Goal: Transaction & Acquisition: Purchase product/service

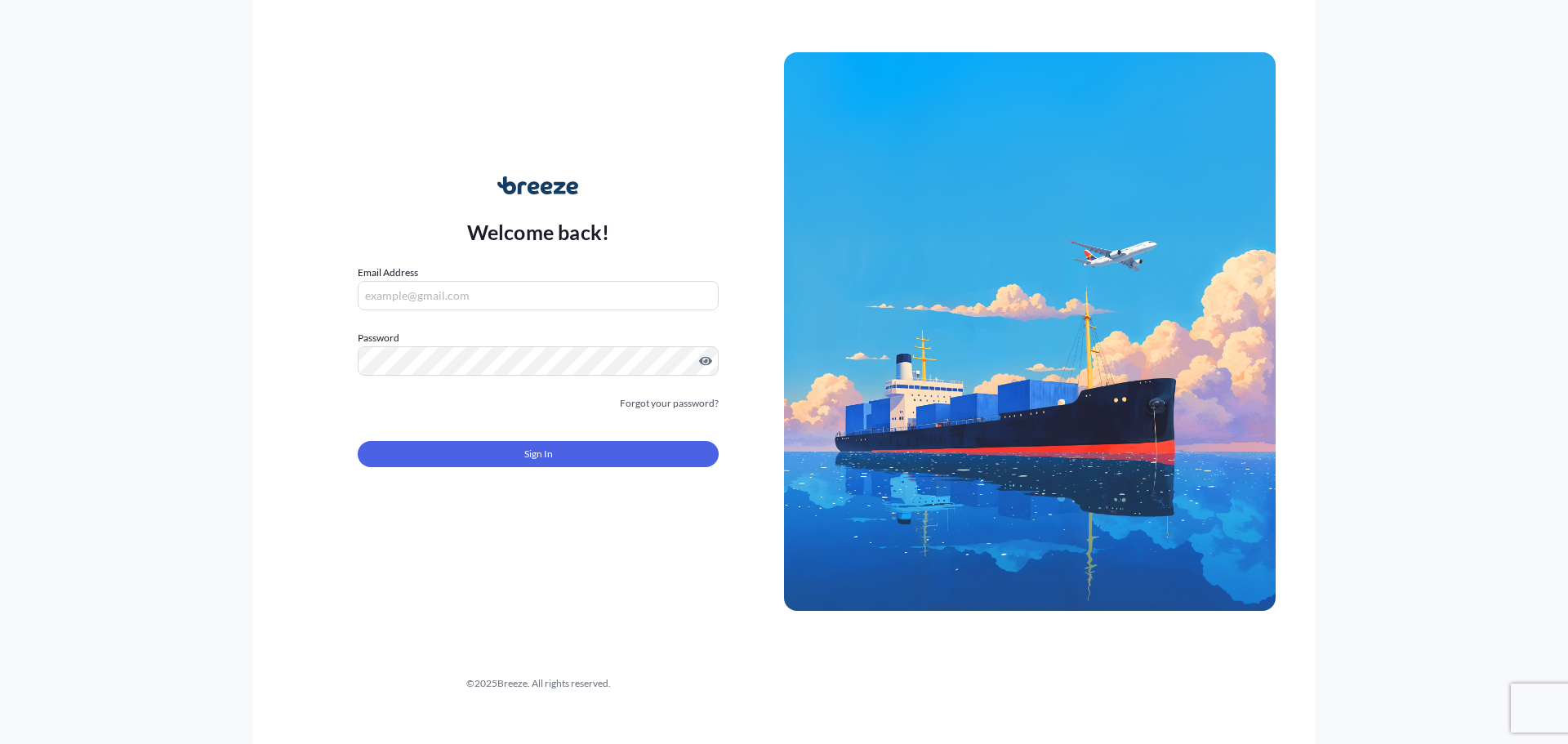
type input "[EMAIL_ADDRESS][DOMAIN_NAME]"
click at [455, 434] on div "Sign In" at bounding box center [538, 450] width 361 height 36
drag, startPoint x: 467, startPoint y: 513, endPoint x: 463, endPoint y: 484, distance: 29.3
click at [461, 495] on div "Welcome back! Email Address [EMAIL_ADDRESS][DOMAIN_NAME] Password Must include:…" at bounding box center [538, 332] width 492 height 375
click at [463, 484] on form "Email Address [EMAIL_ADDRESS][DOMAIN_NAME] Password Must include: Upper & lower…" at bounding box center [538, 375] width 361 height 222
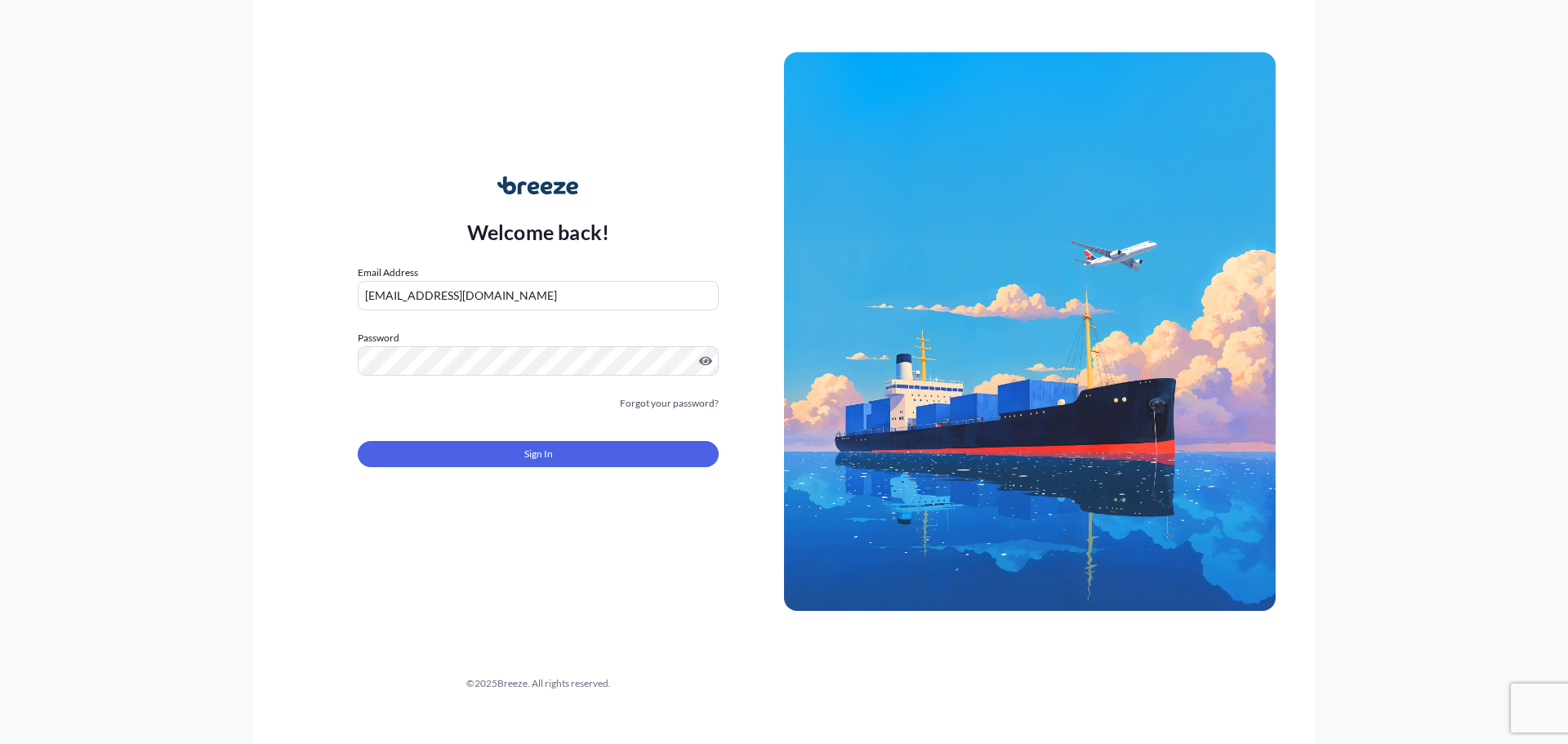
click at [464, 478] on form "Email Address [EMAIL_ADDRESS][DOMAIN_NAME] Password Must include: Upper & lower…" at bounding box center [538, 375] width 361 height 222
click at [467, 471] on form "Email Address [EMAIL_ADDRESS][DOMAIN_NAME] Password Must include: Upper & lower…" at bounding box center [538, 375] width 361 height 222
drag, startPoint x: 455, startPoint y: 475, endPoint x: 461, endPoint y: 445, distance: 30.6
click at [453, 462] on form "Email Address [EMAIL_ADDRESS][DOMAIN_NAME] Password Must include: Upper & lower…" at bounding box center [538, 375] width 361 height 222
click at [461, 445] on button "Sign In" at bounding box center [538, 453] width 361 height 26
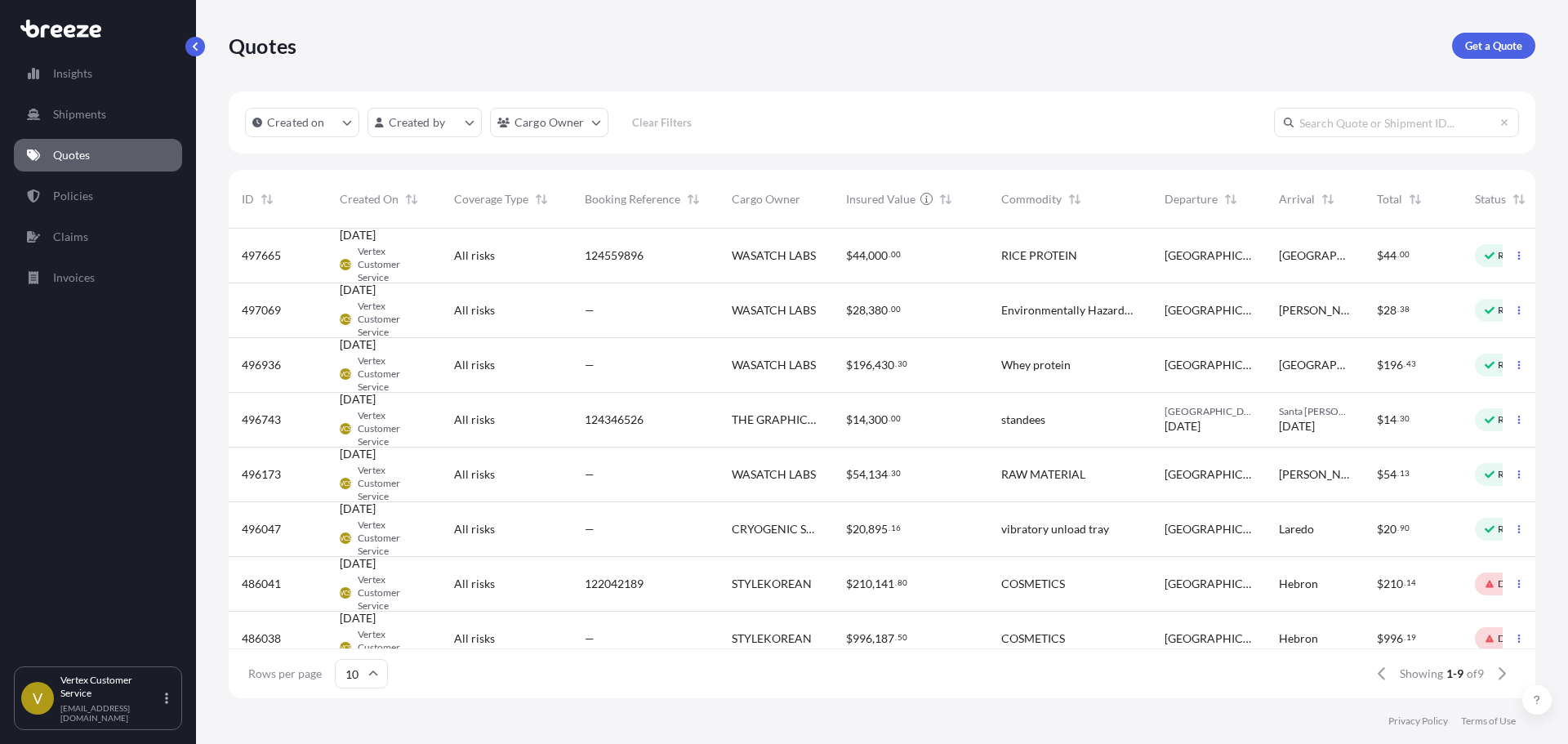
scroll to position [13, 13]
click at [1520, 47] on p "Get a Quote" at bounding box center [1494, 45] width 57 height 16
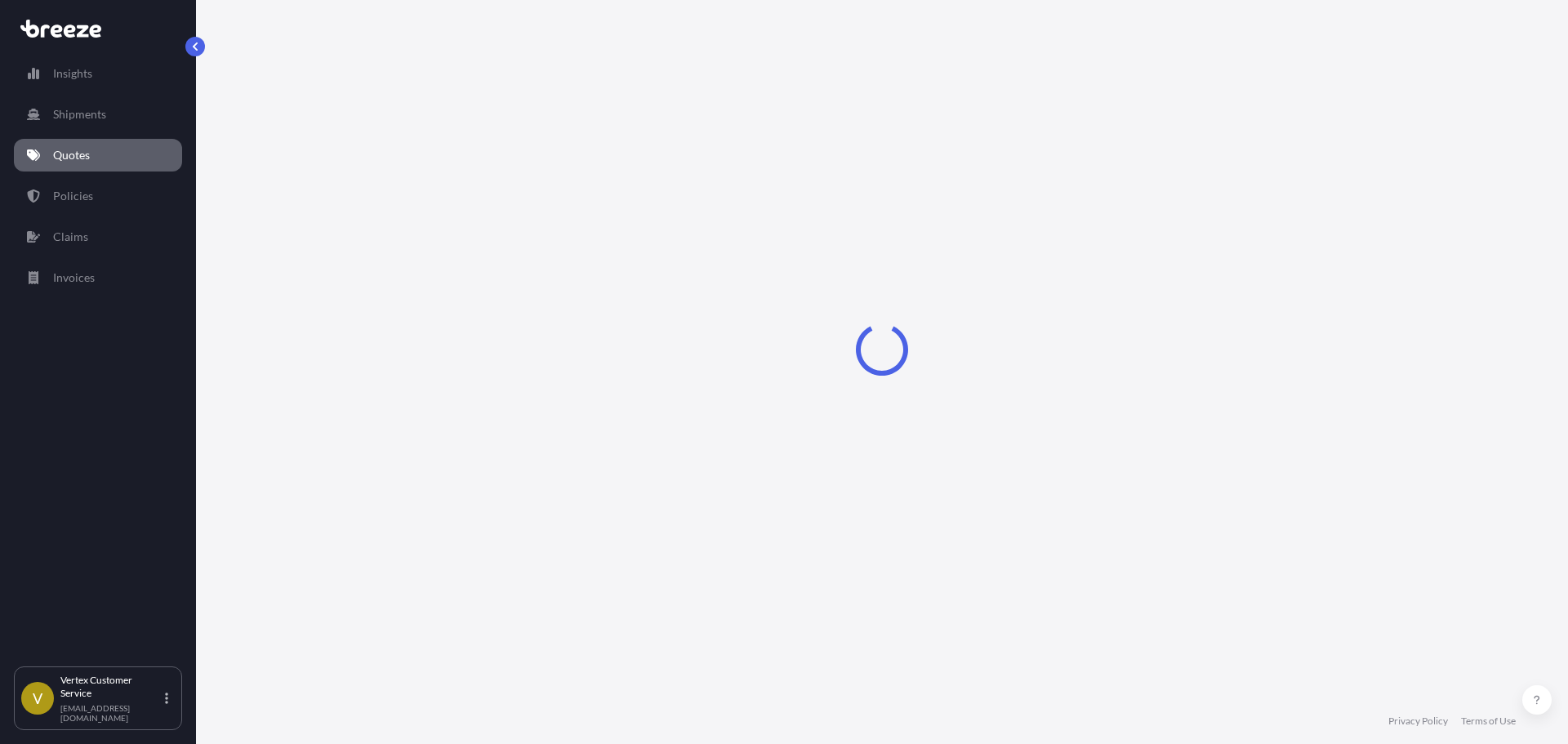
select select "Sea"
select select "1"
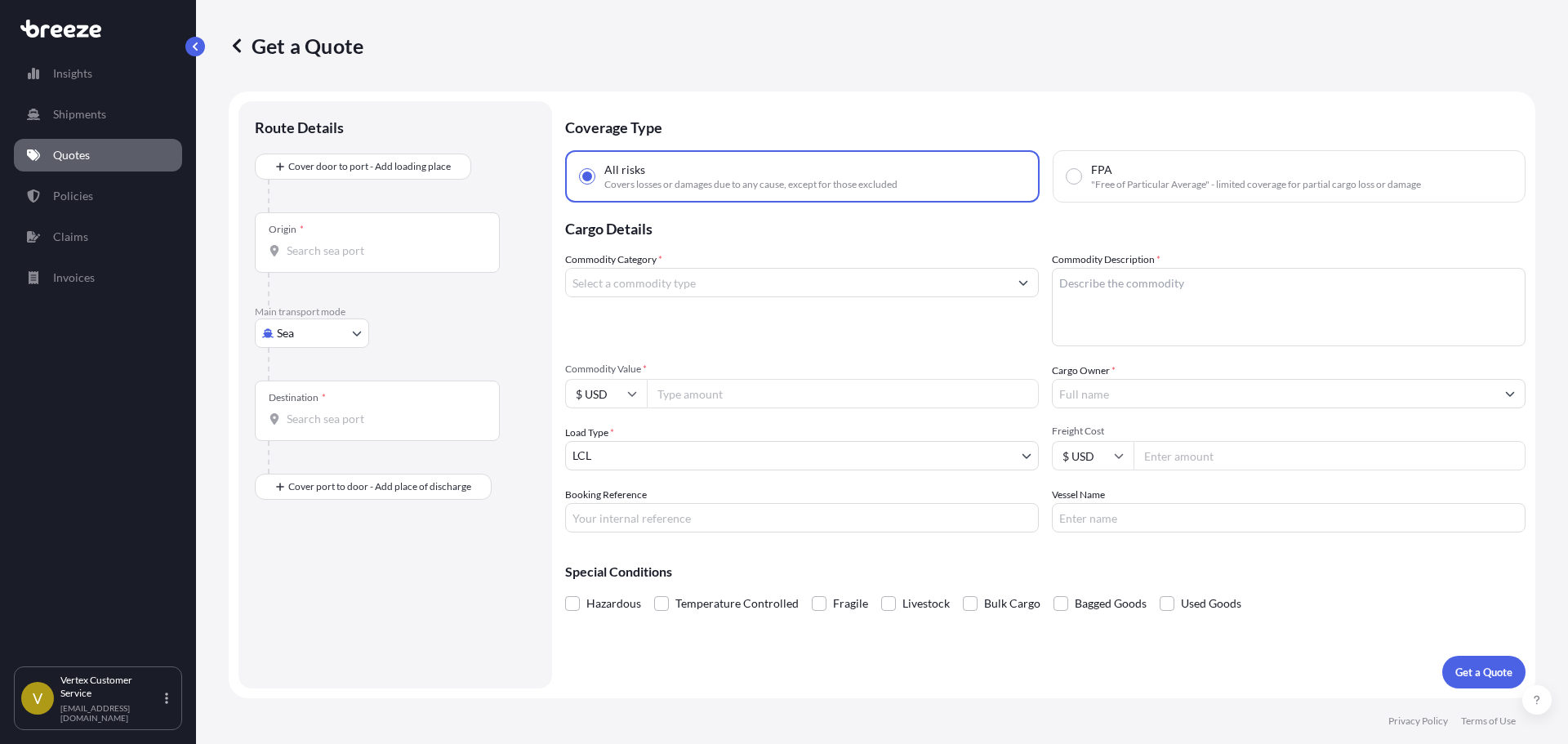
click at [255, 327] on body "Insights Shipments Quotes Policies Claims Invoices V Vertex Customer Service [E…" at bounding box center [784, 372] width 1568 height 744
click at [299, 423] on div "Road" at bounding box center [312, 434] width 101 height 30
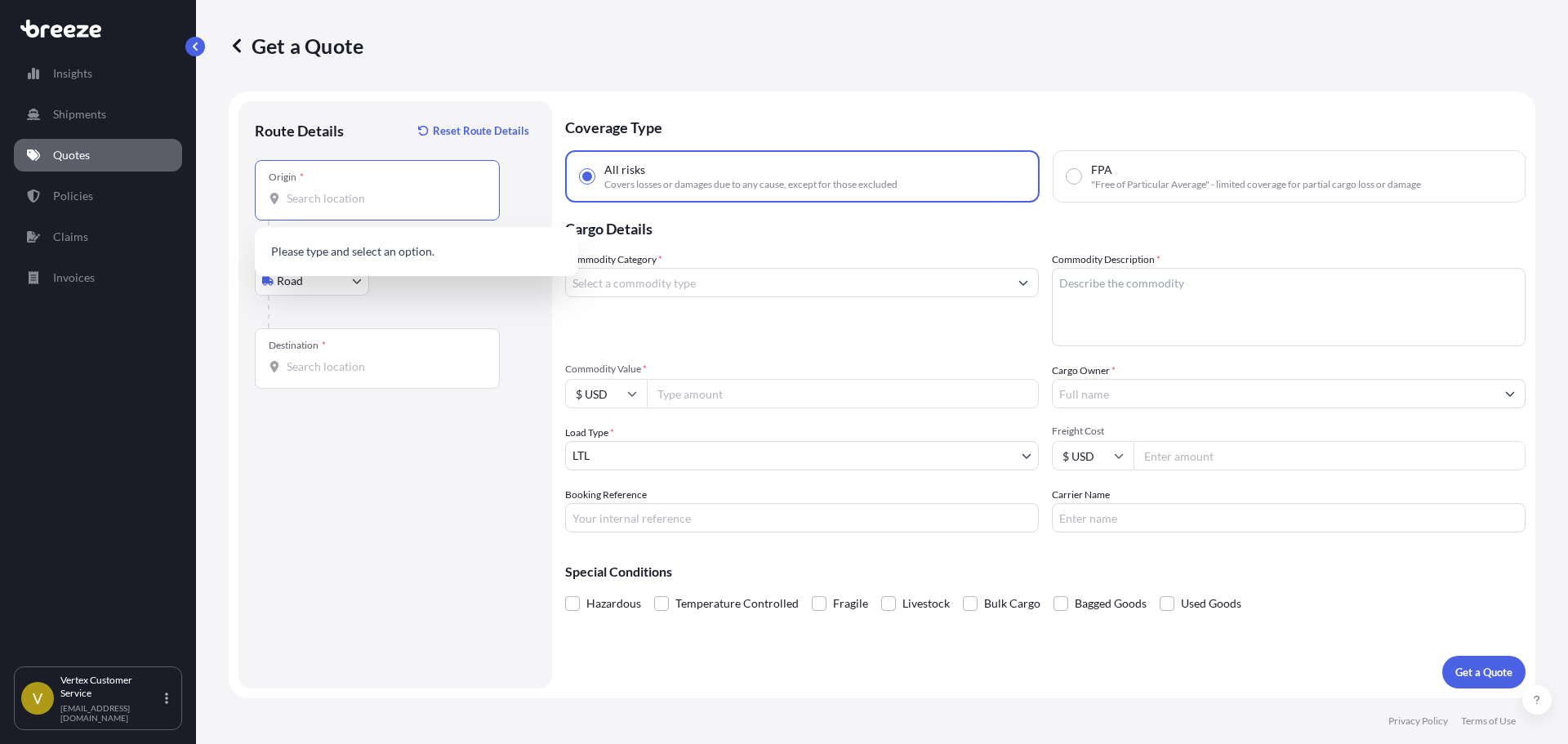
click at [414, 200] on input "Origin *" at bounding box center [383, 198] width 192 height 16
paste input "92626"
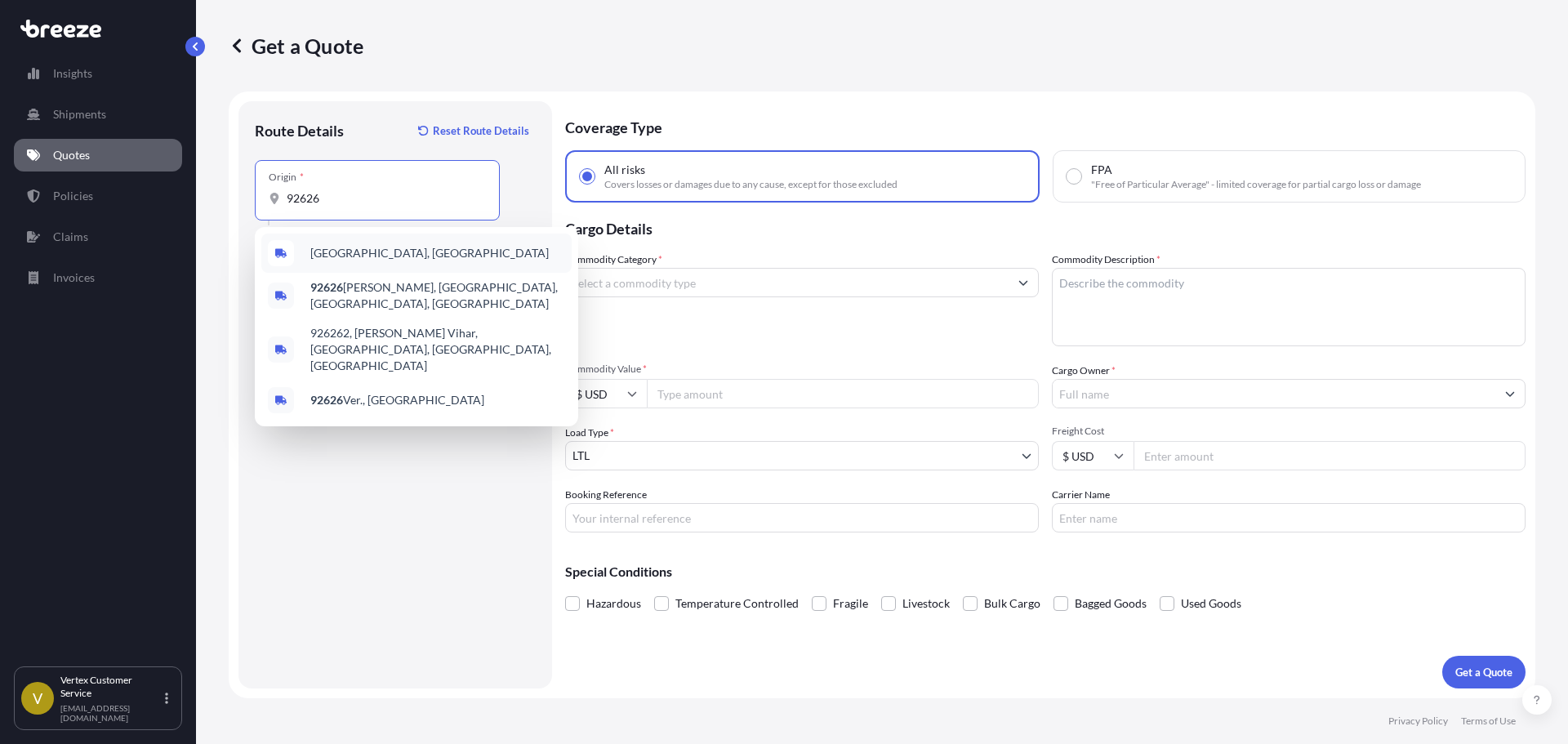
click at [357, 254] on span "[GEOGRAPHIC_DATA], [GEOGRAPHIC_DATA]" at bounding box center [430, 252] width 238 height 16
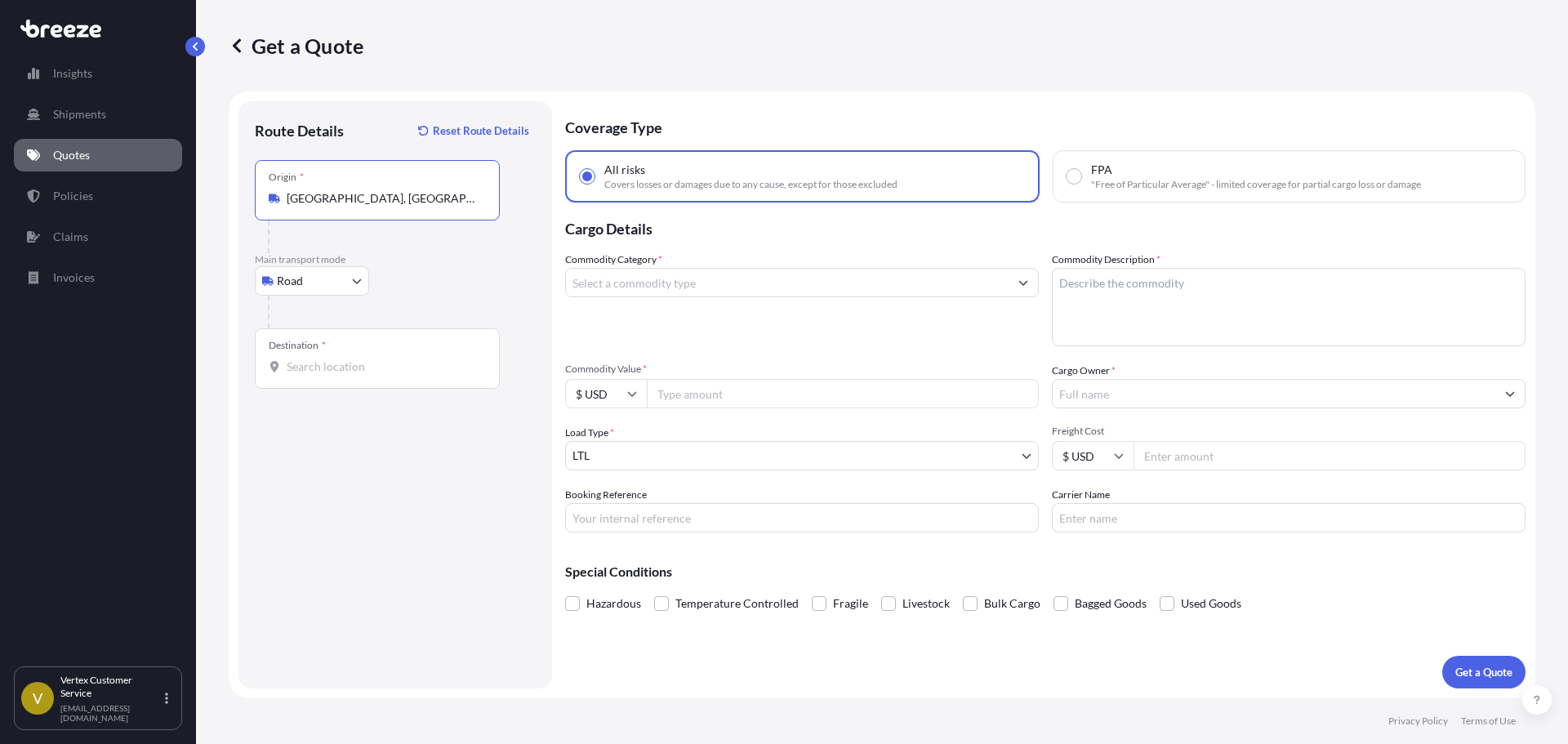
type input "[GEOGRAPHIC_DATA], [GEOGRAPHIC_DATA]"
click at [372, 368] on input "Destination *" at bounding box center [383, 366] width 192 height 16
paste input "30180"
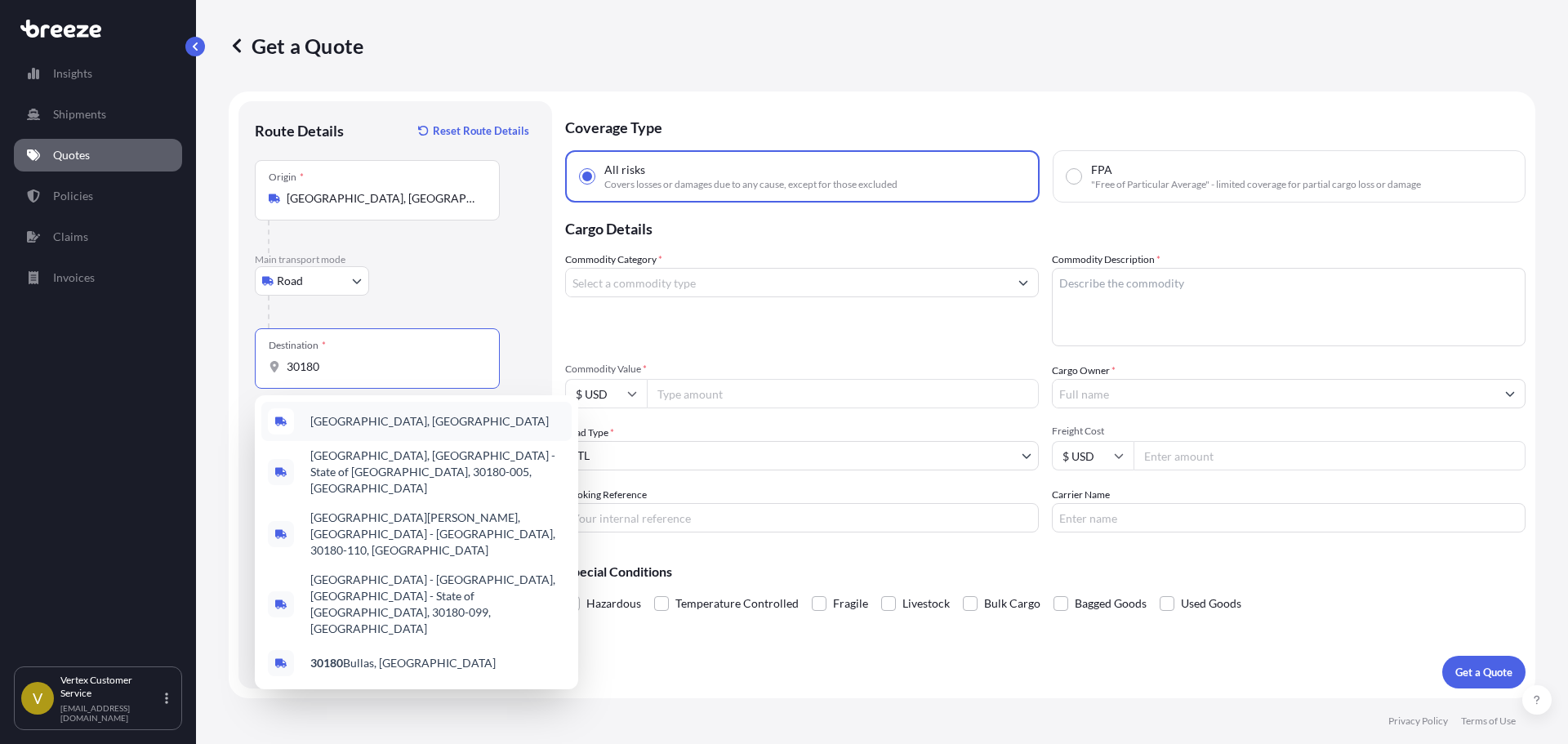
click at [371, 430] on div "[GEOGRAPHIC_DATA], [GEOGRAPHIC_DATA]" at bounding box center [416, 421] width 311 height 39
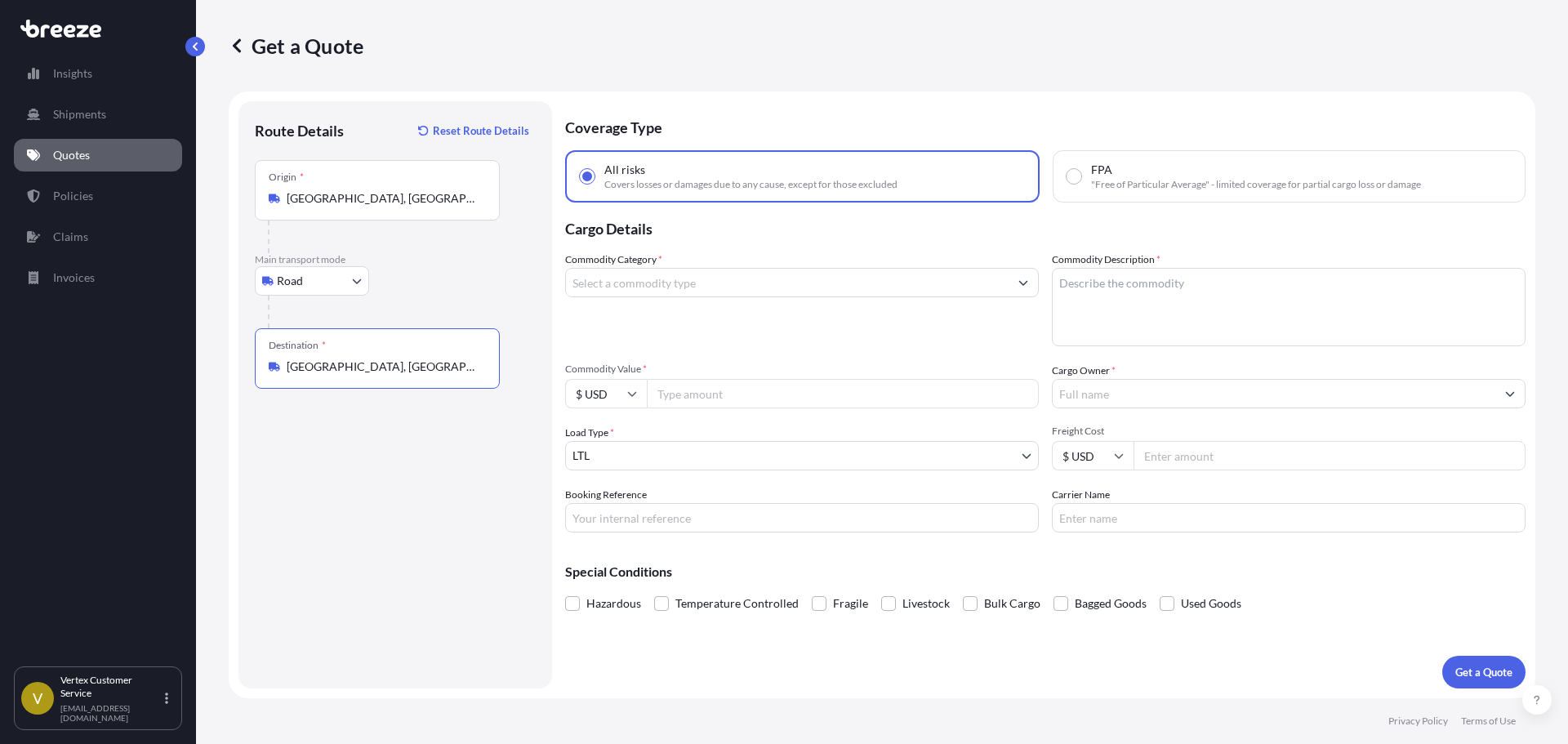
type input "[GEOGRAPHIC_DATA], [GEOGRAPHIC_DATA]"
click at [768, 290] on input "Commodity Category *" at bounding box center [787, 282] width 443 height 30
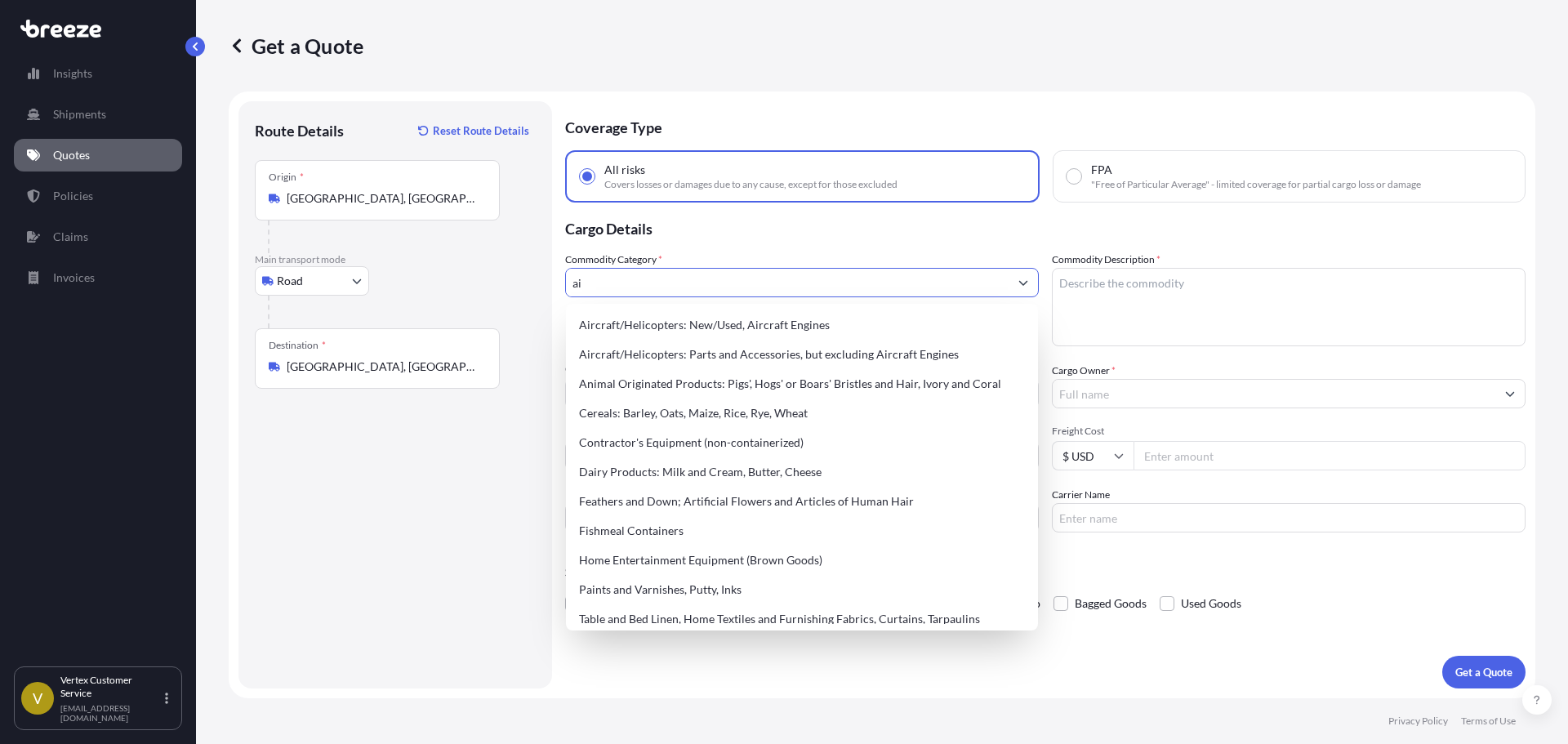
type input "a"
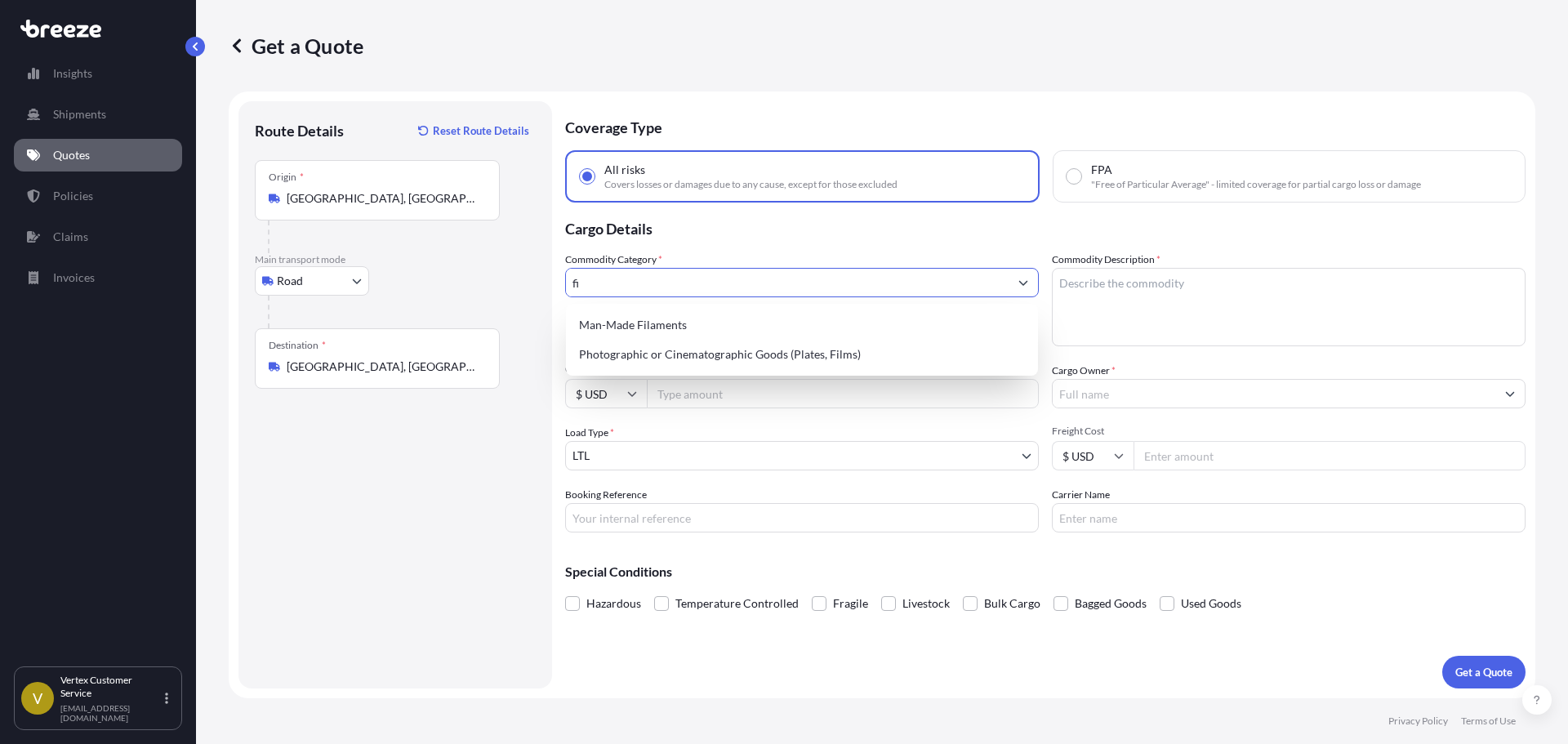
type input "f"
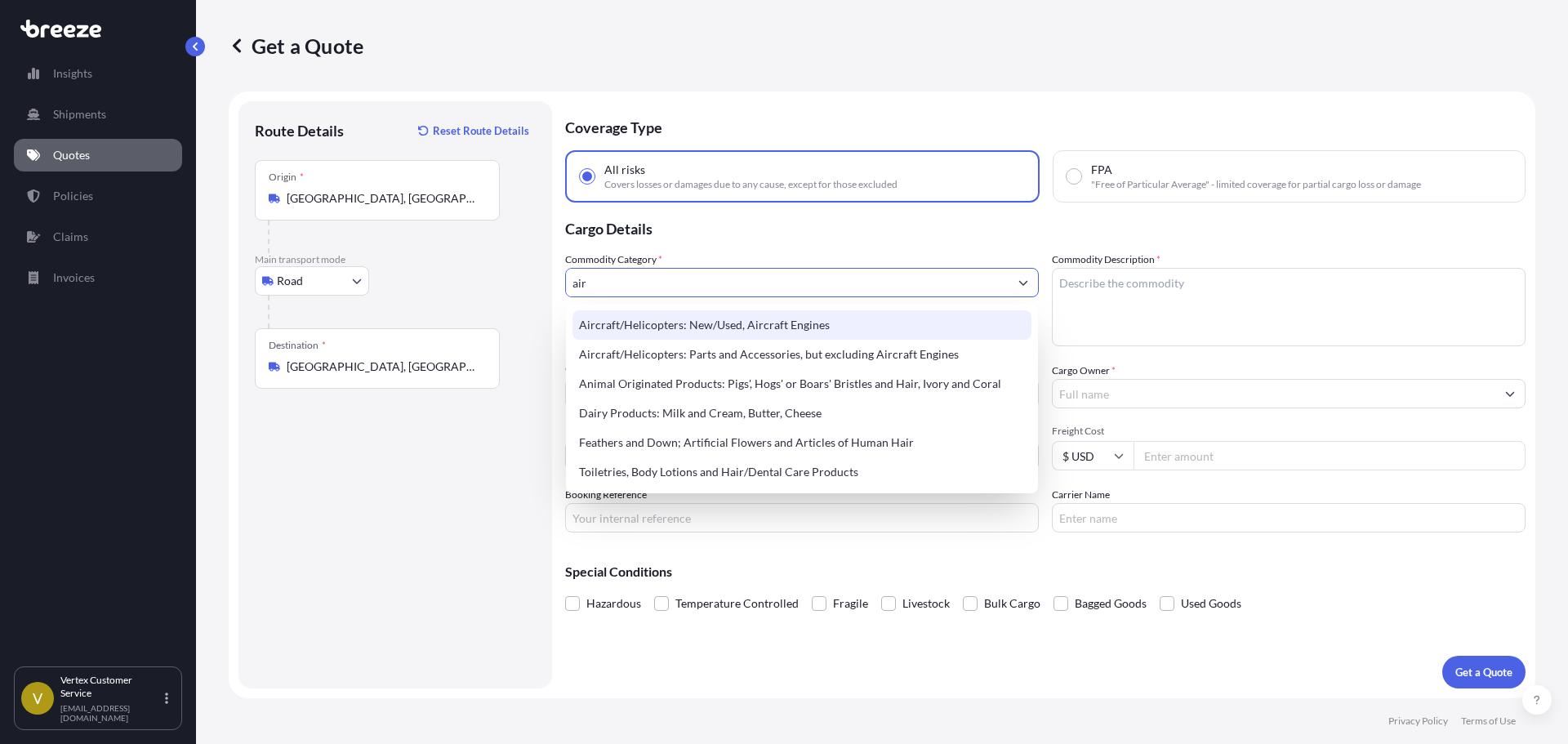
drag, startPoint x: 660, startPoint y: 285, endPoint x: 558, endPoint y: 246, distance: 109.2
click at [530, 283] on form "Route Details Reset Route Details Place of loading Road Road Rail Origin * [GEO…" at bounding box center [882, 394] width 1307 height 607
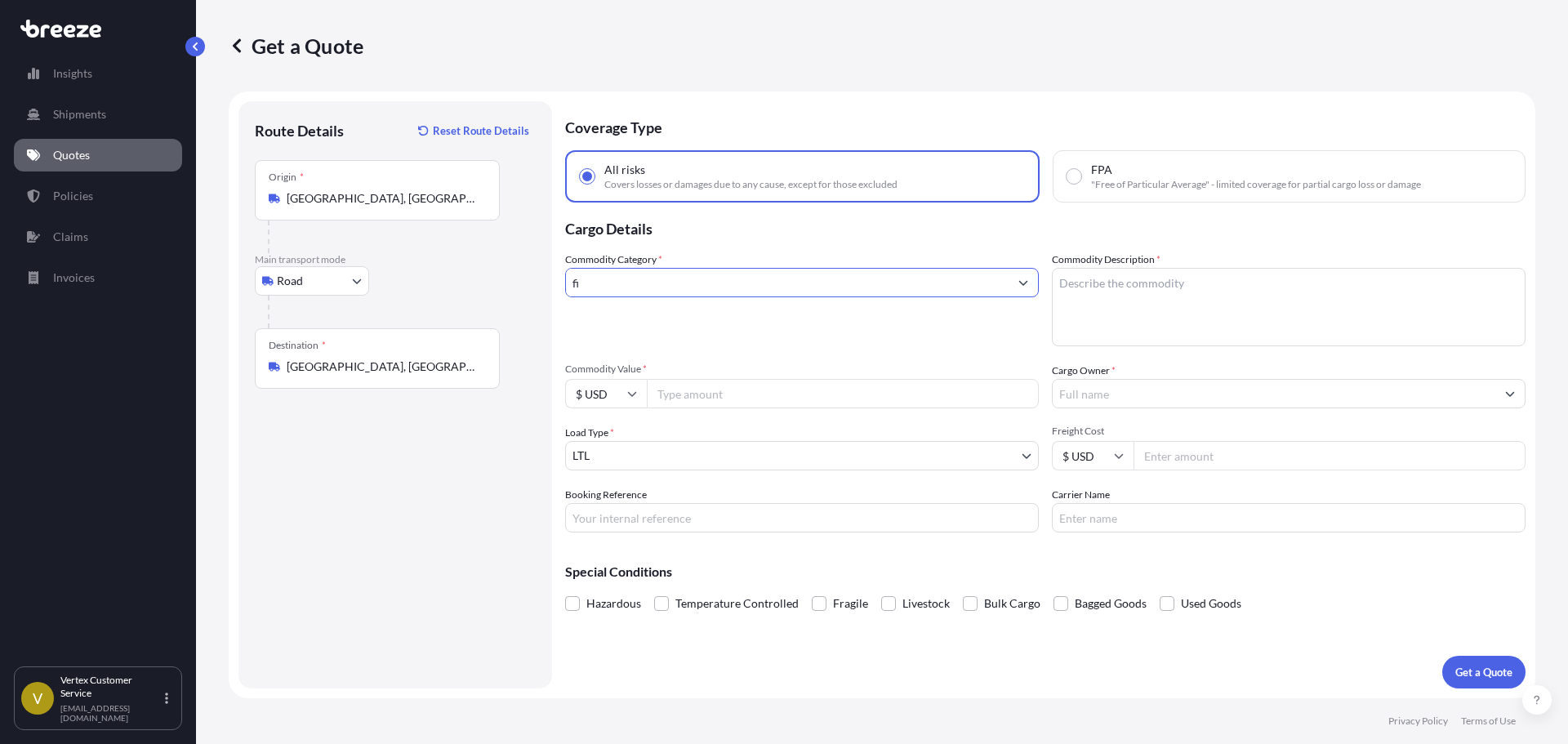
type input "f"
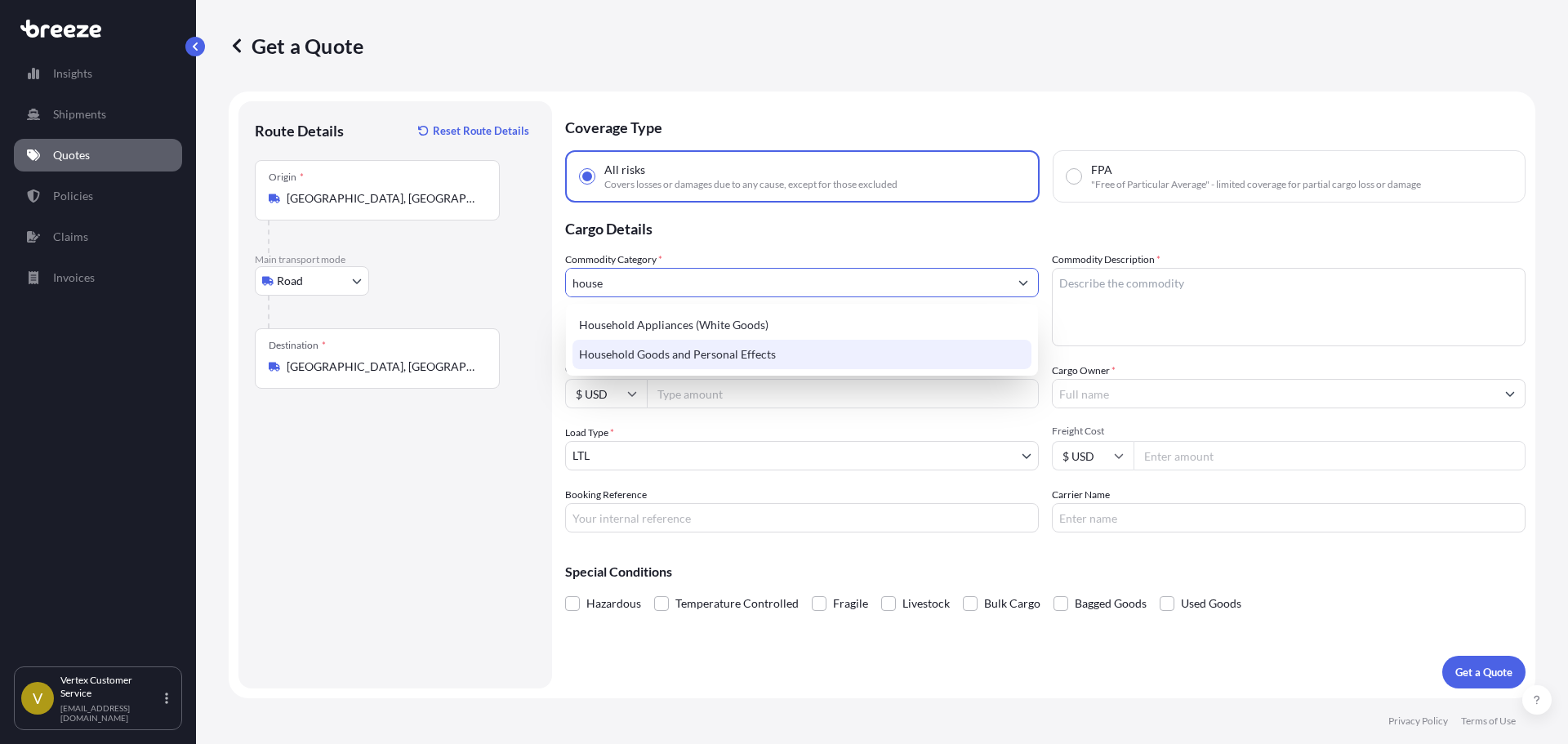
click at [733, 347] on div "Household Goods and Personal Effects" at bounding box center [802, 354] width 459 height 30
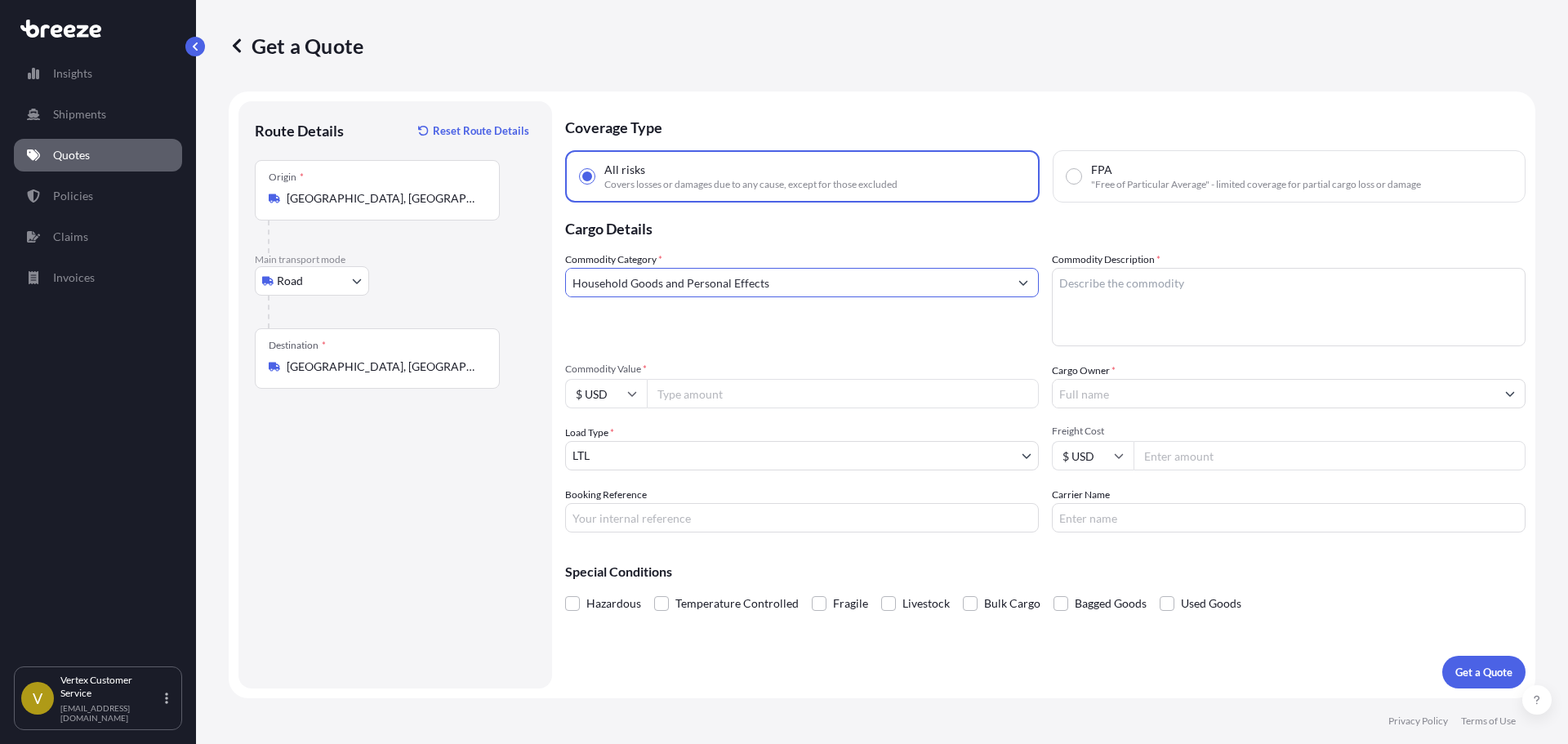
type input "Household Goods and Personal Effects"
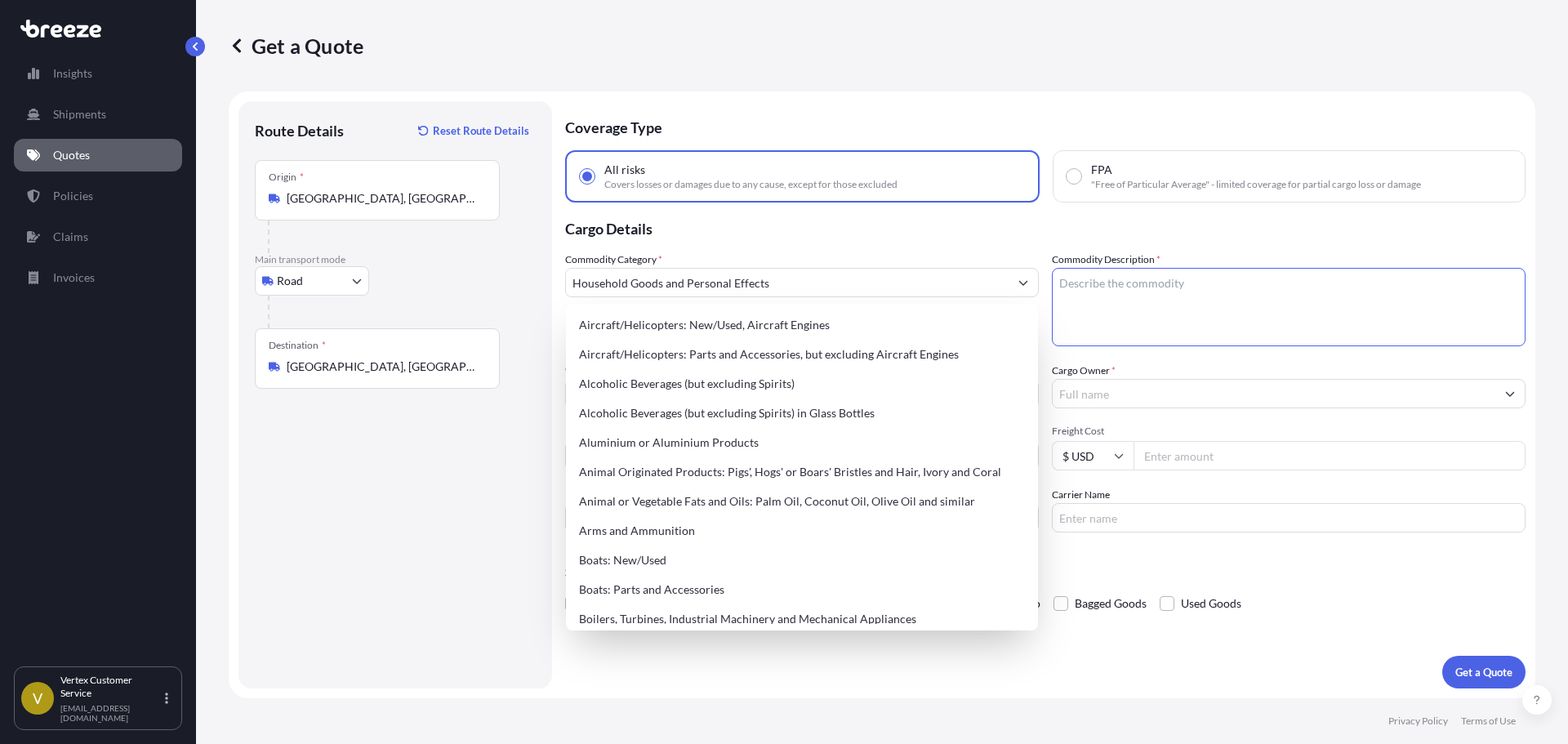
click at [1171, 312] on textarea "Commodity Description *" at bounding box center [1288, 307] width 473 height 78
paste textarea "Air filters & suspension"
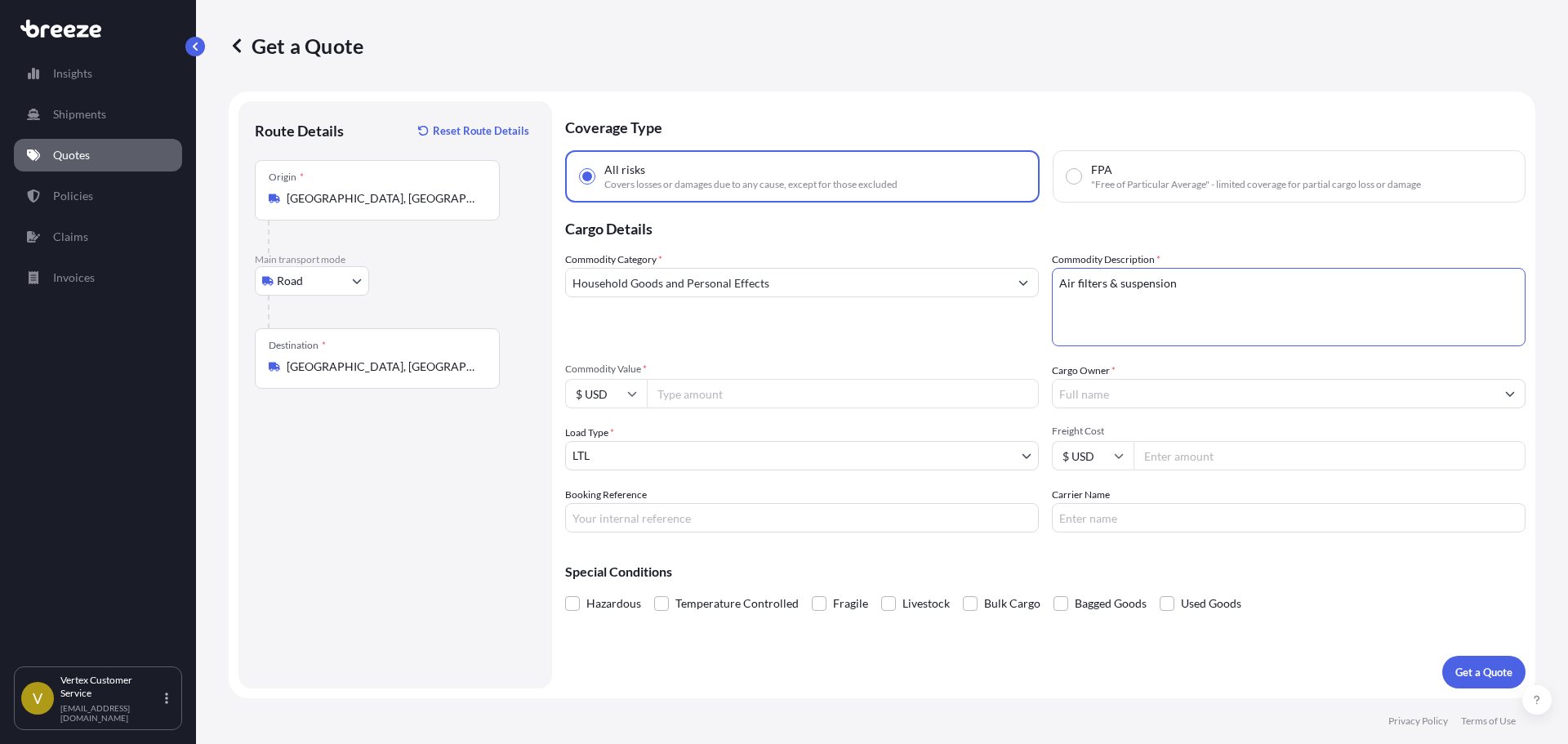
type textarea "Air filters & suspension"
click at [794, 389] on input "Commodity Value *" at bounding box center [843, 393] width 392 height 30
click at [918, 280] on input "Household Goods and Personal Effects" at bounding box center [787, 282] width 443 height 30
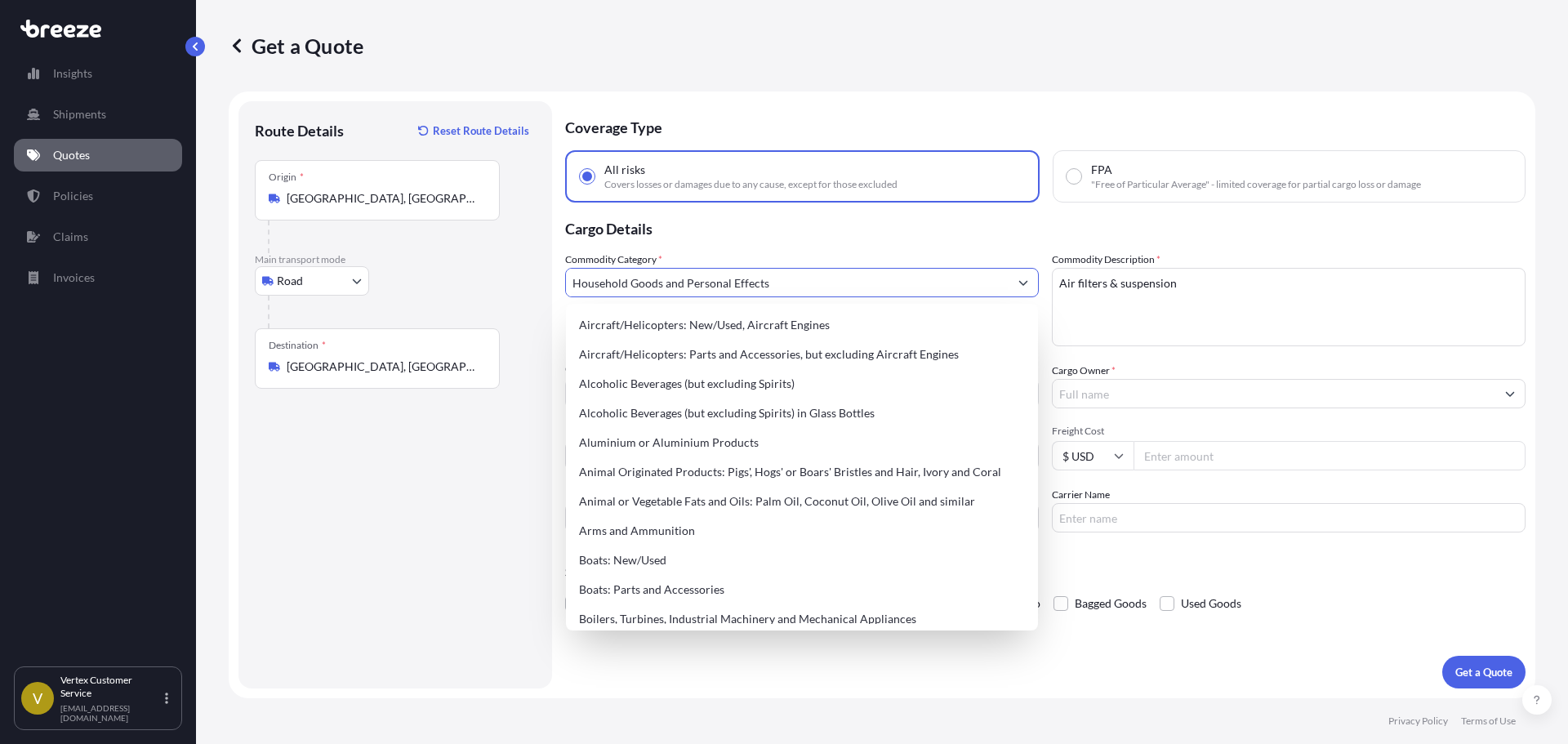
drag, startPoint x: 906, startPoint y: 288, endPoint x: 476, endPoint y: 294, distance: 430.0
click at [476, 294] on form "Route Details Reset Route Details Place of loading Road Road Rail Origin * [GEO…" at bounding box center [882, 394] width 1307 height 607
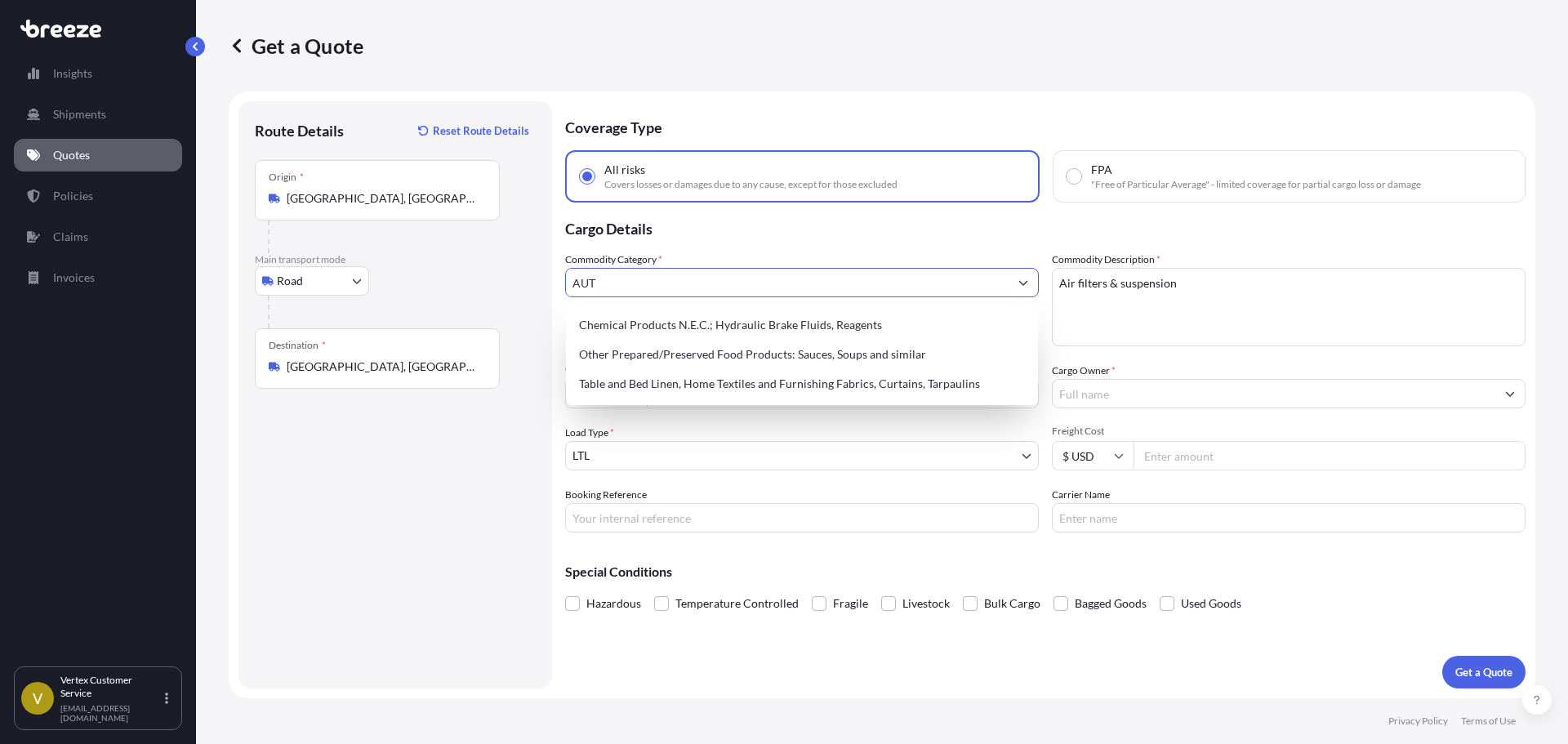
type input "AUTO"
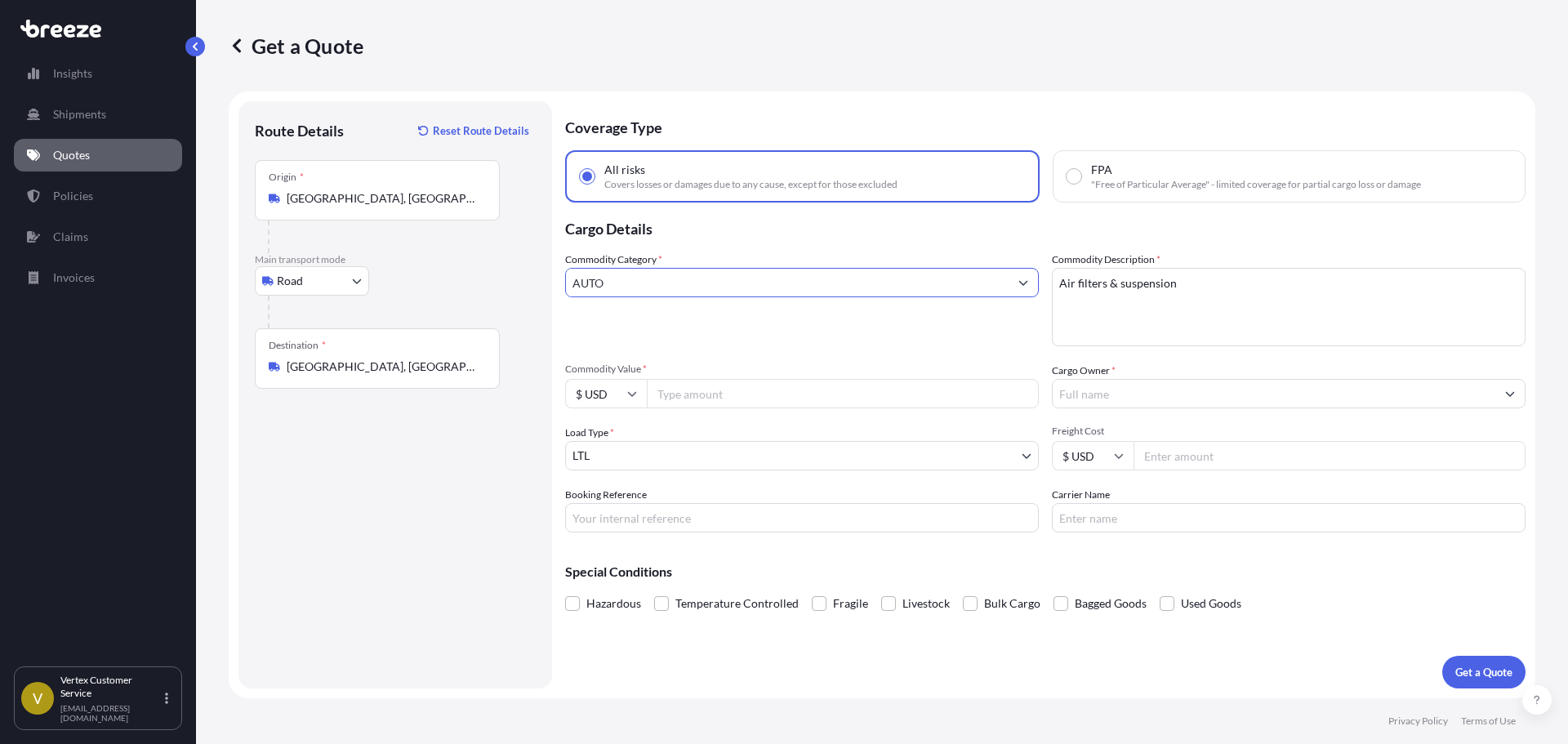
drag, startPoint x: 701, startPoint y: 280, endPoint x: 363, endPoint y: 278, distance: 338.0
click at [363, 278] on form "Route Details Reset Route Details Place of loading Road Road Rail Origin * [GEO…" at bounding box center [882, 394] width 1307 height 607
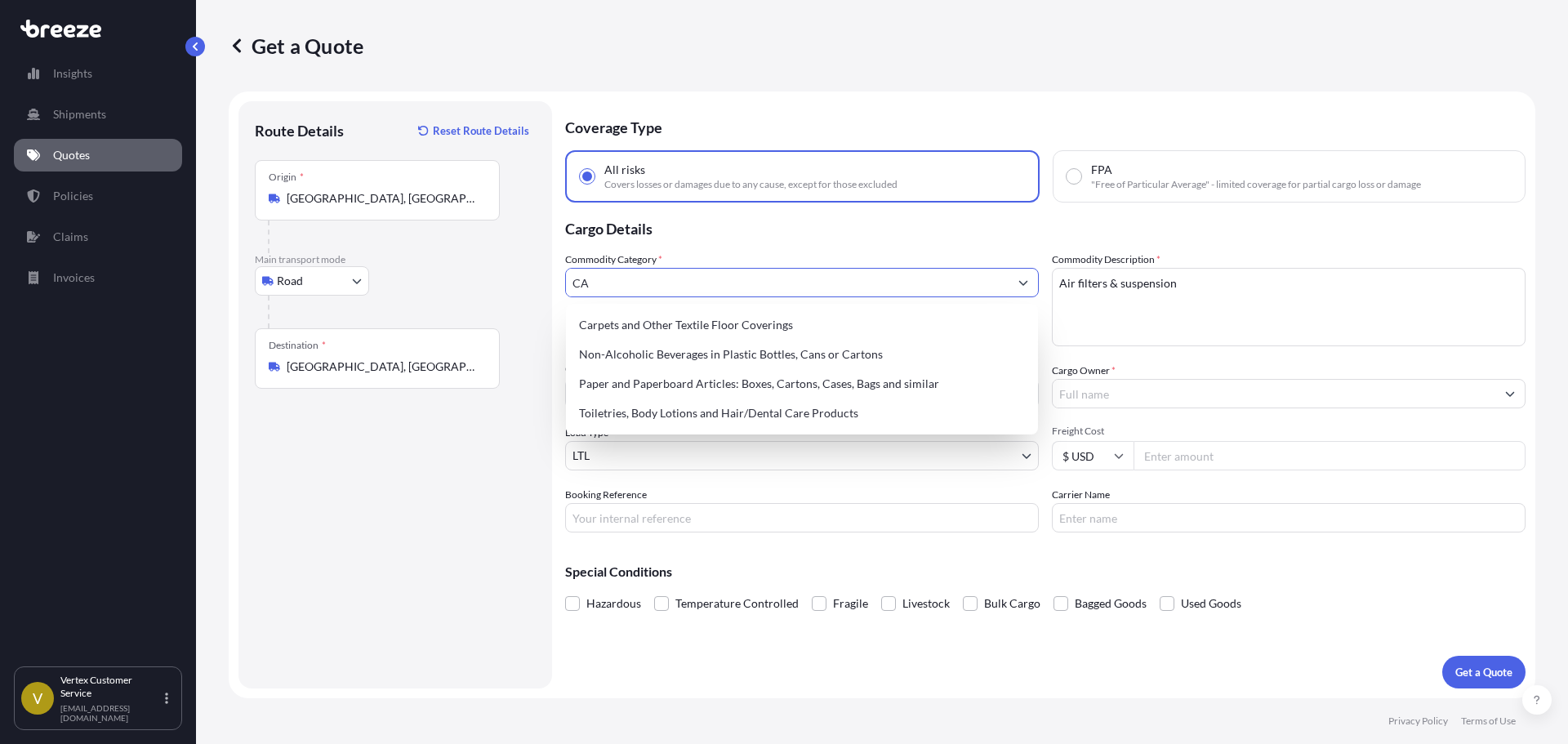
type input "C"
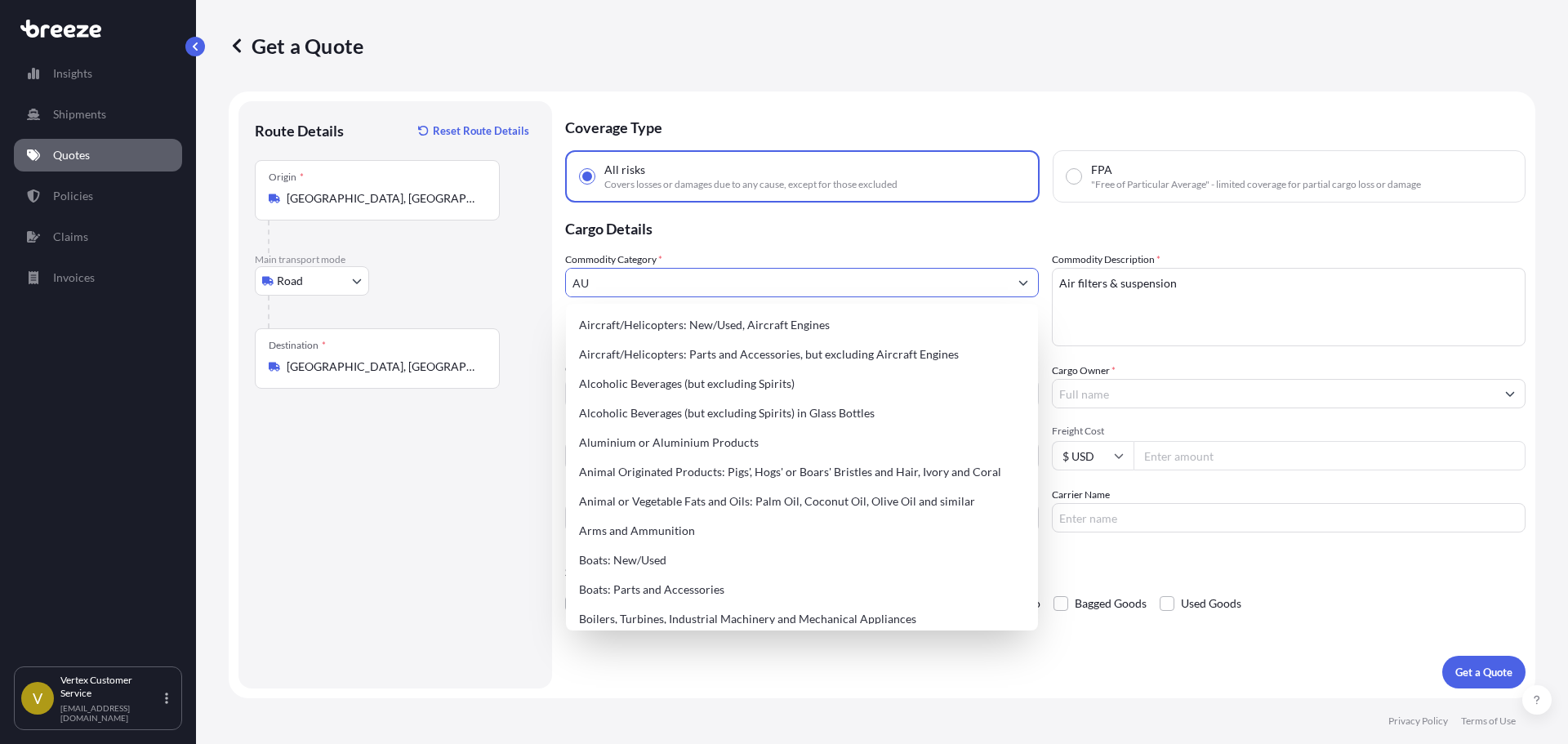
type input "A"
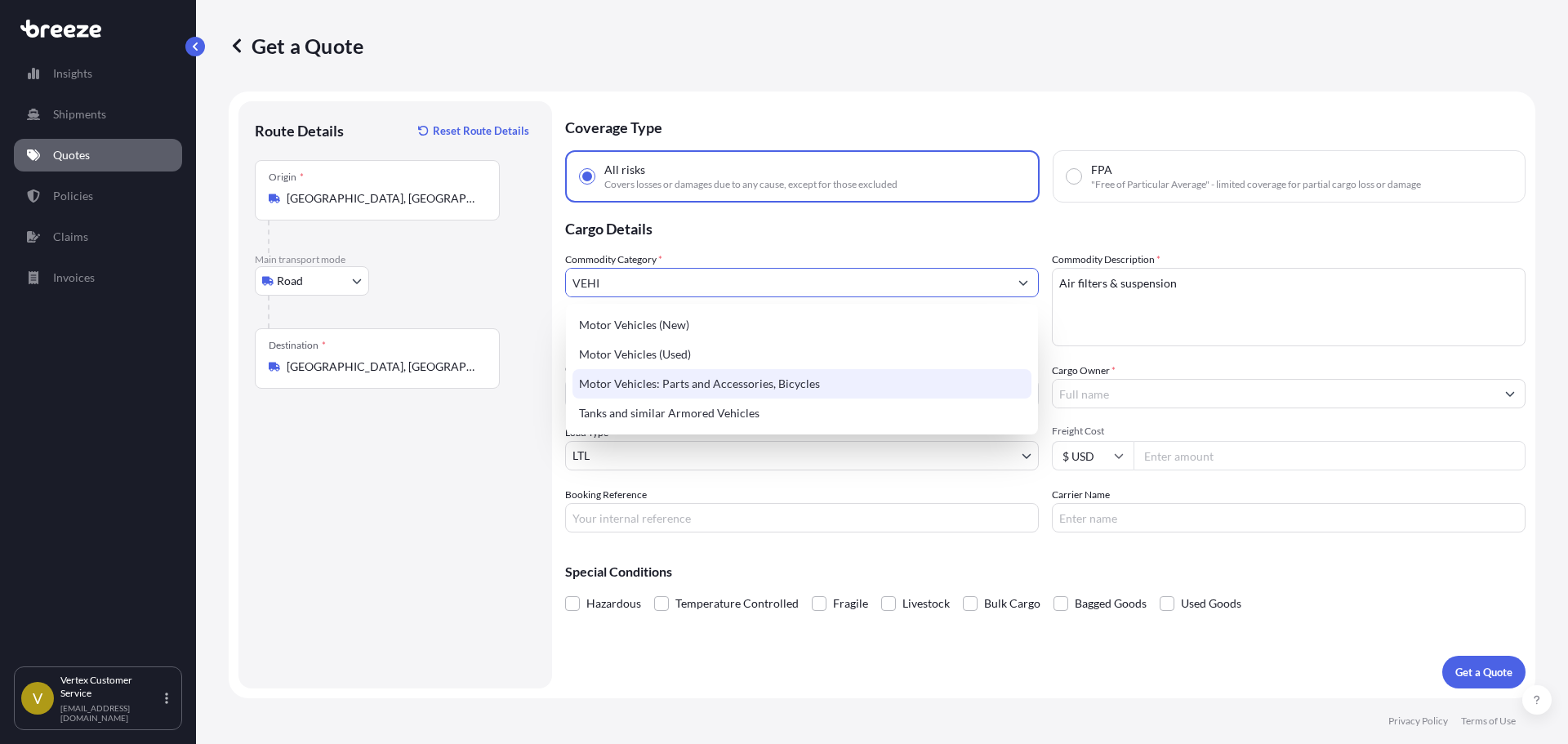
click at [714, 391] on div "Motor Vehicles: Parts and Accessories, Bicycles" at bounding box center [802, 384] width 459 height 30
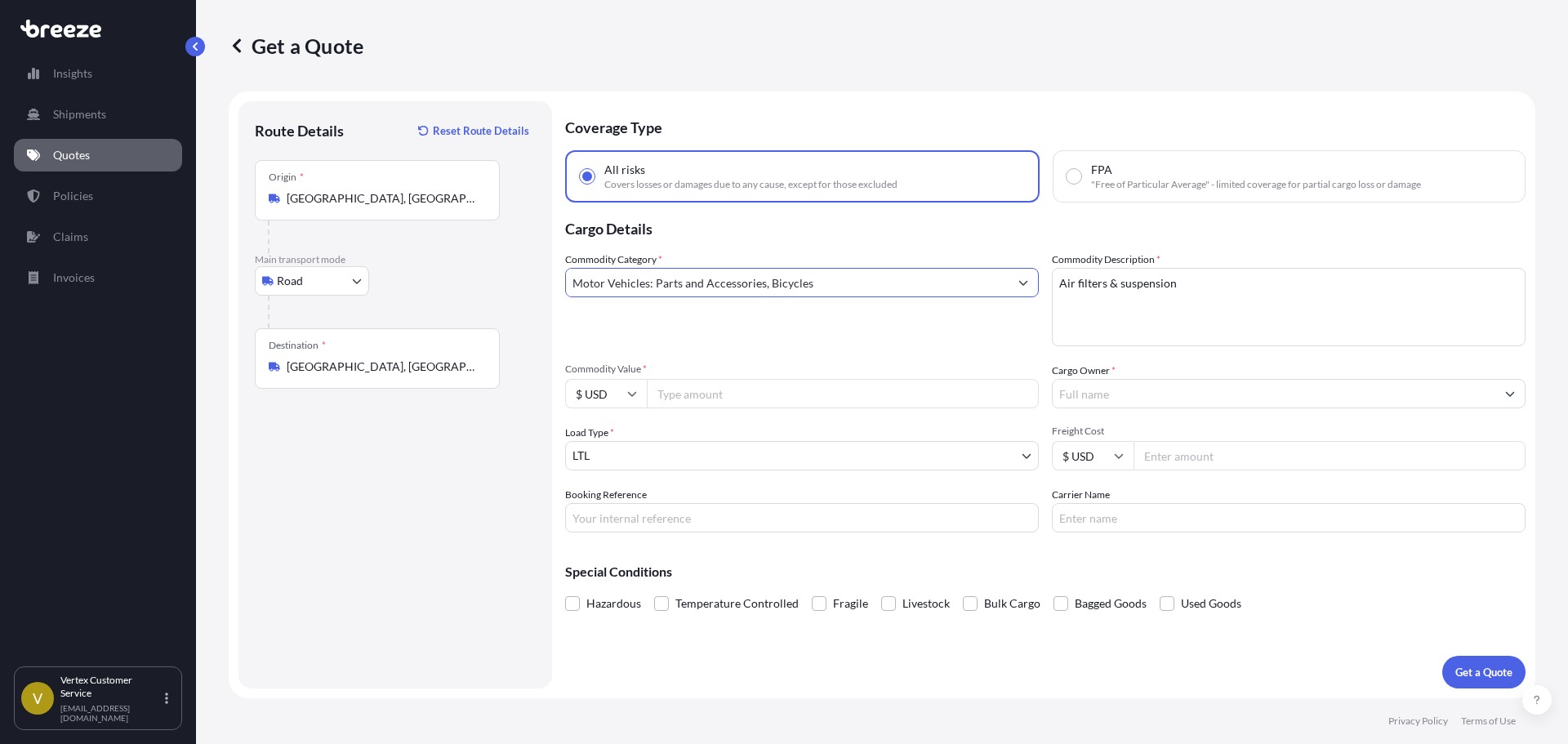
type input "Motor Vehicles: Parts and Accessories, Bicycles"
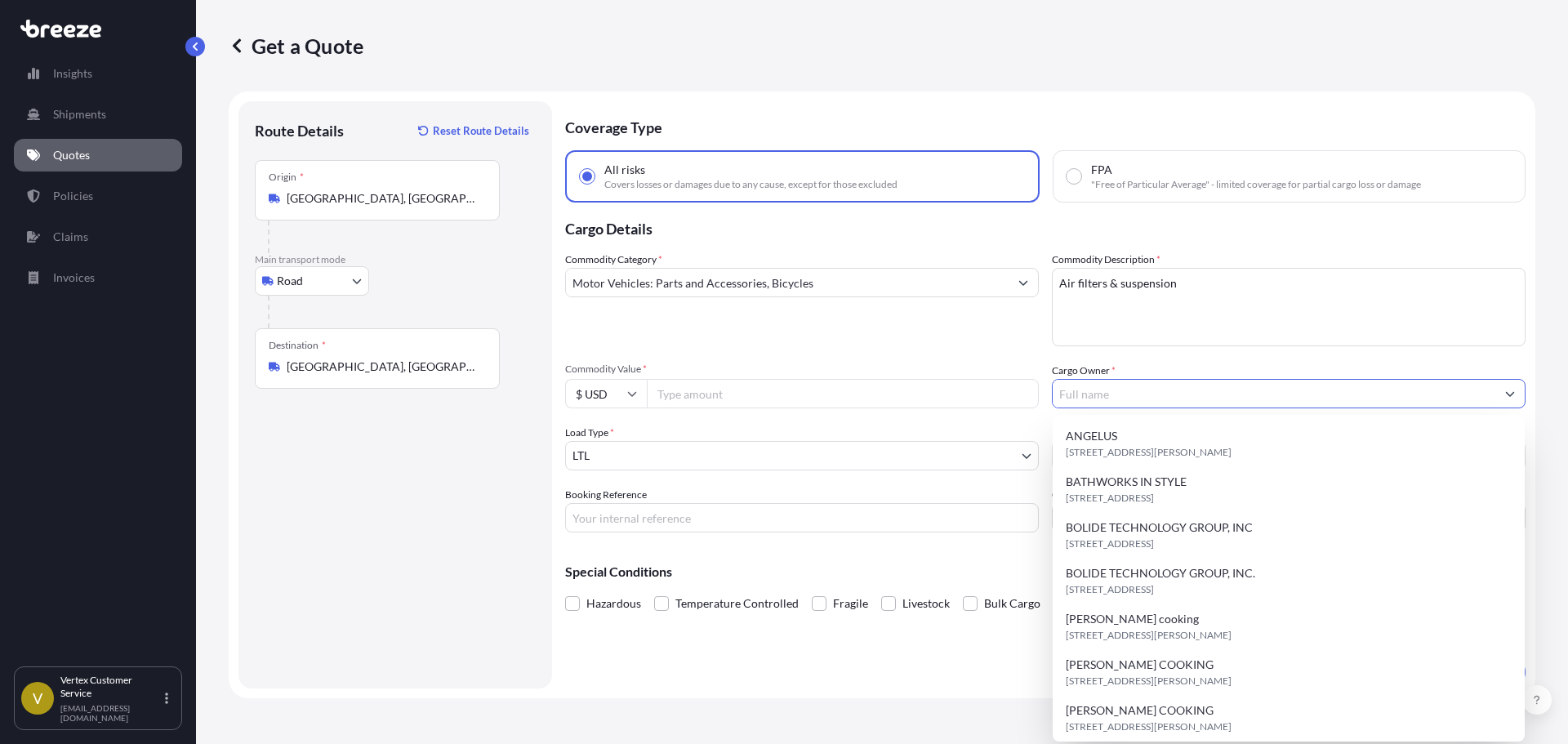
click at [1110, 402] on input "Cargo Owner *" at bounding box center [1274, 393] width 443 height 30
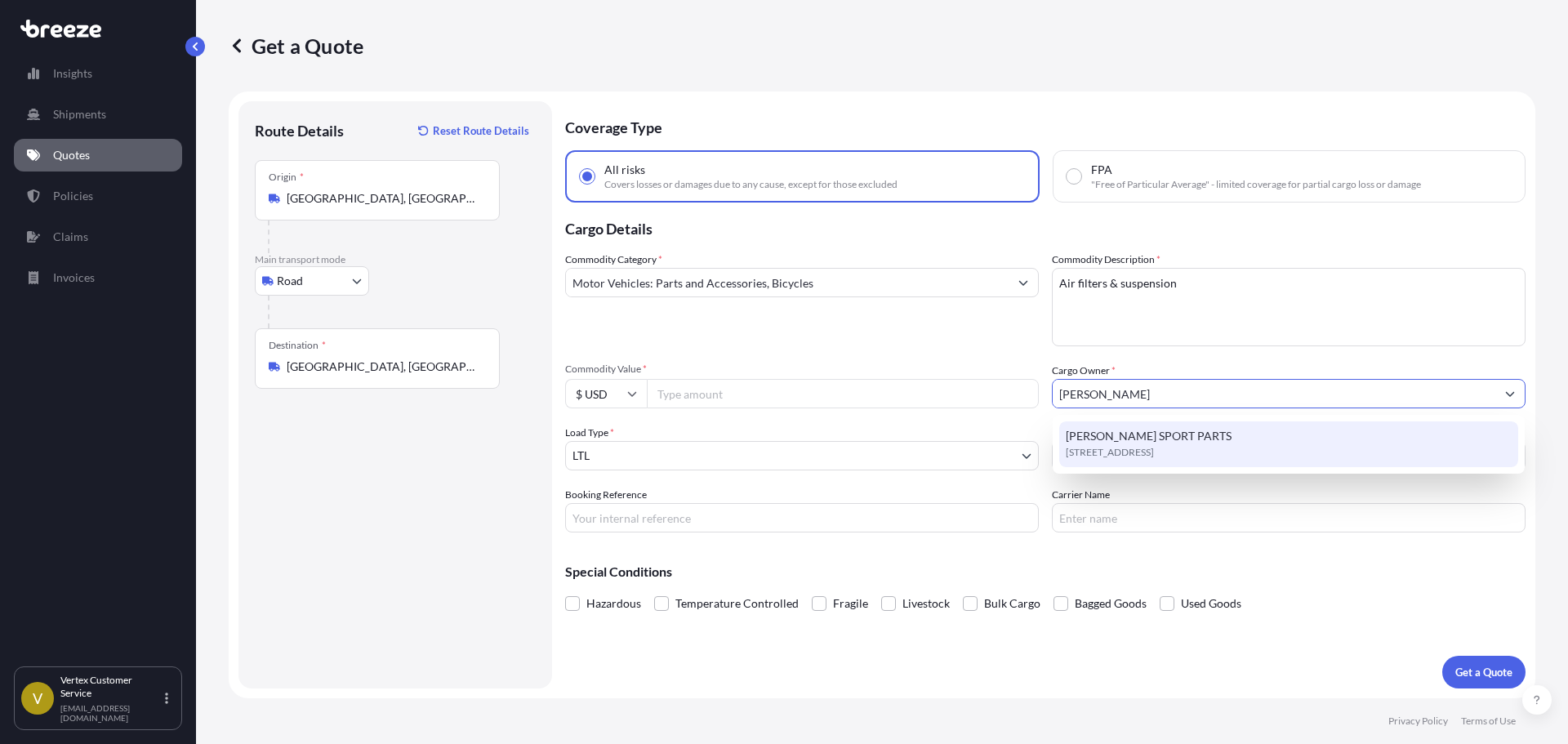
click at [1095, 450] on span "[STREET_ADDRESS]" at bounding box center [1110, 452] width 89 height 16
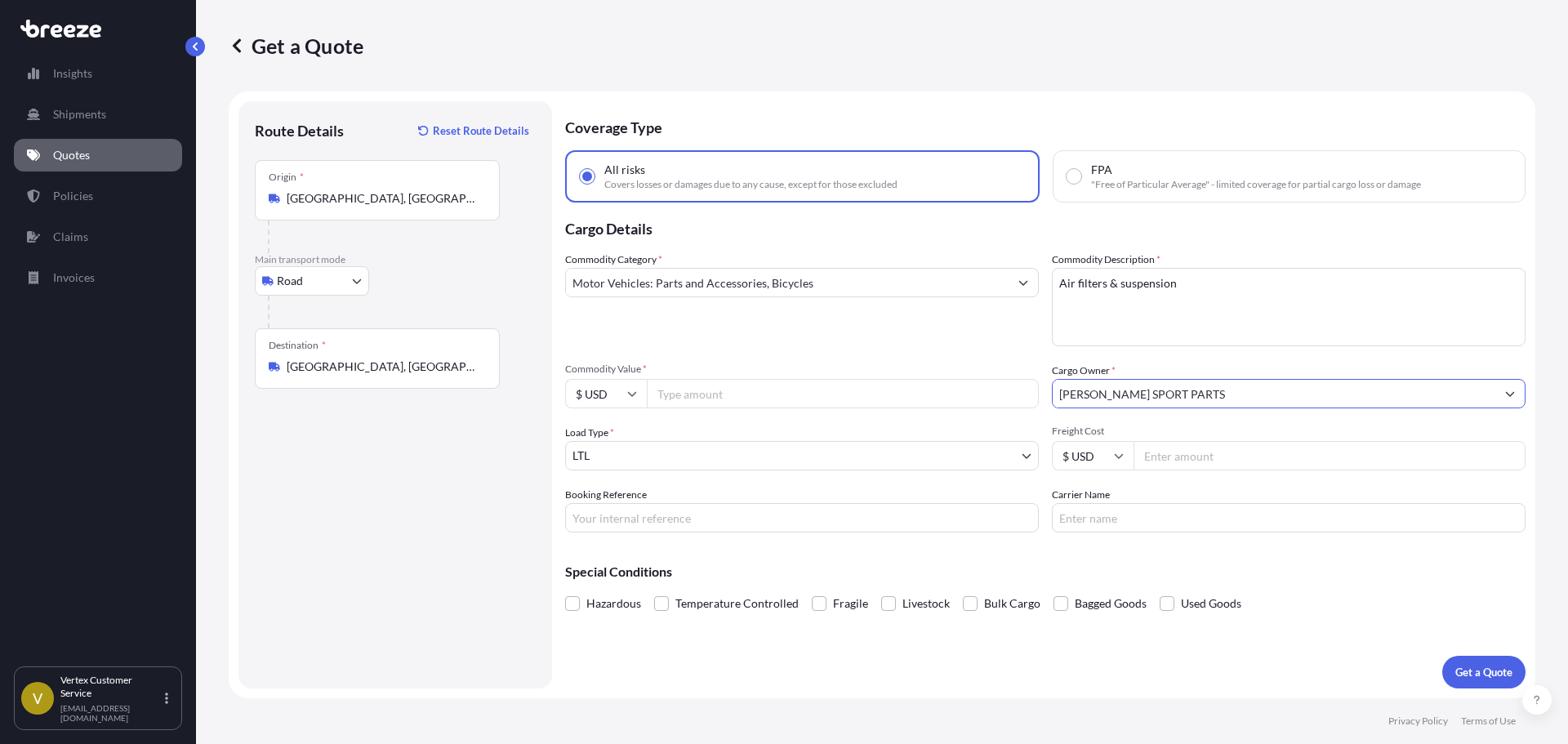
type input "[PERSON_NAME] SPORT PARTS"
click at [716, 401] on input "Commodity Value *" at bounding box center [843, 393] width 392 height 30
type input "8000"
click at [667, 525] on input "Booking Reference" at bounding box center [801, 517] width 473 height 30
paste input "124732593"
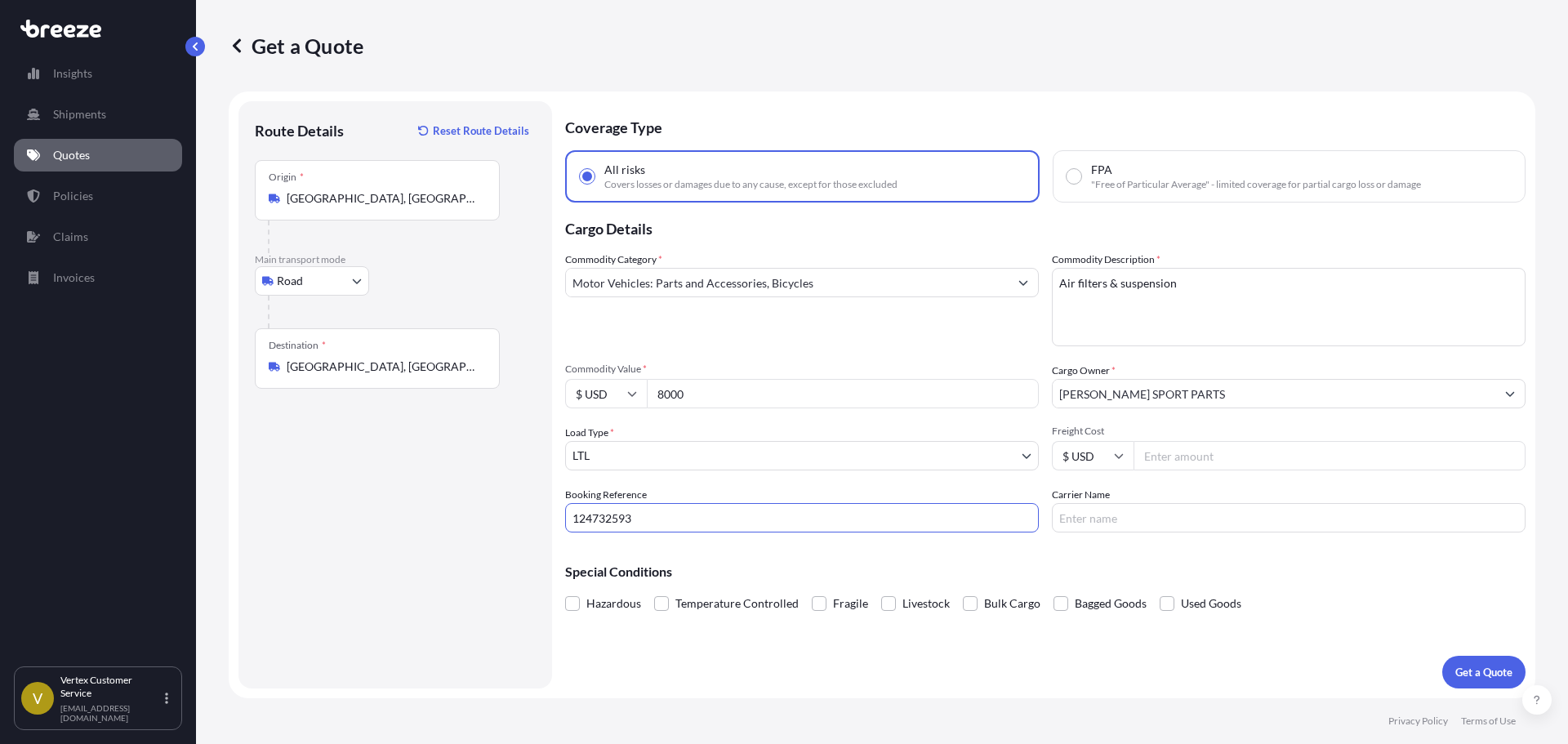
type input "124732593"
click at [1469, 660] on button "Get a Quote" at bounding box center [1483, 672] width 83 height 32
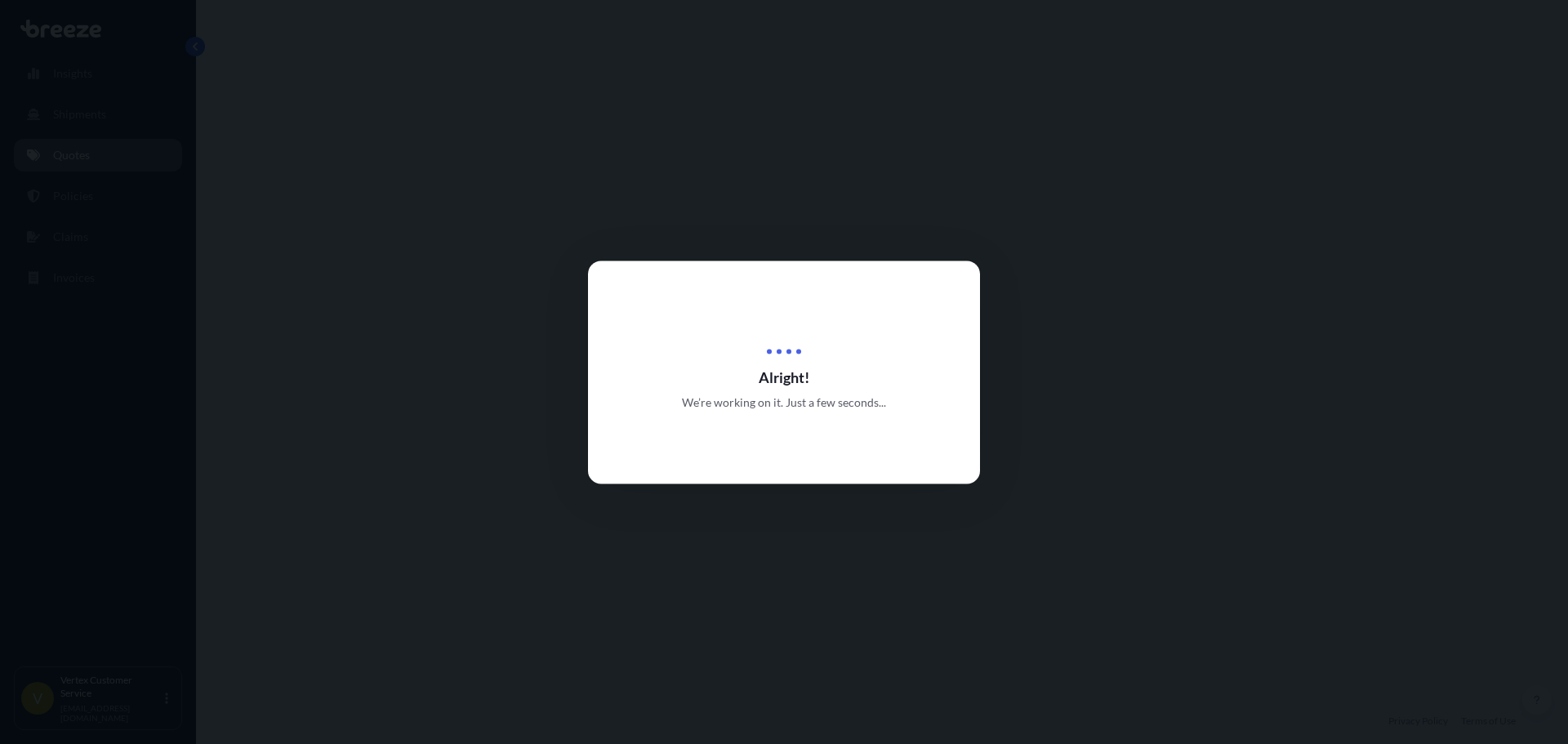
select select "Road"
select select "1"
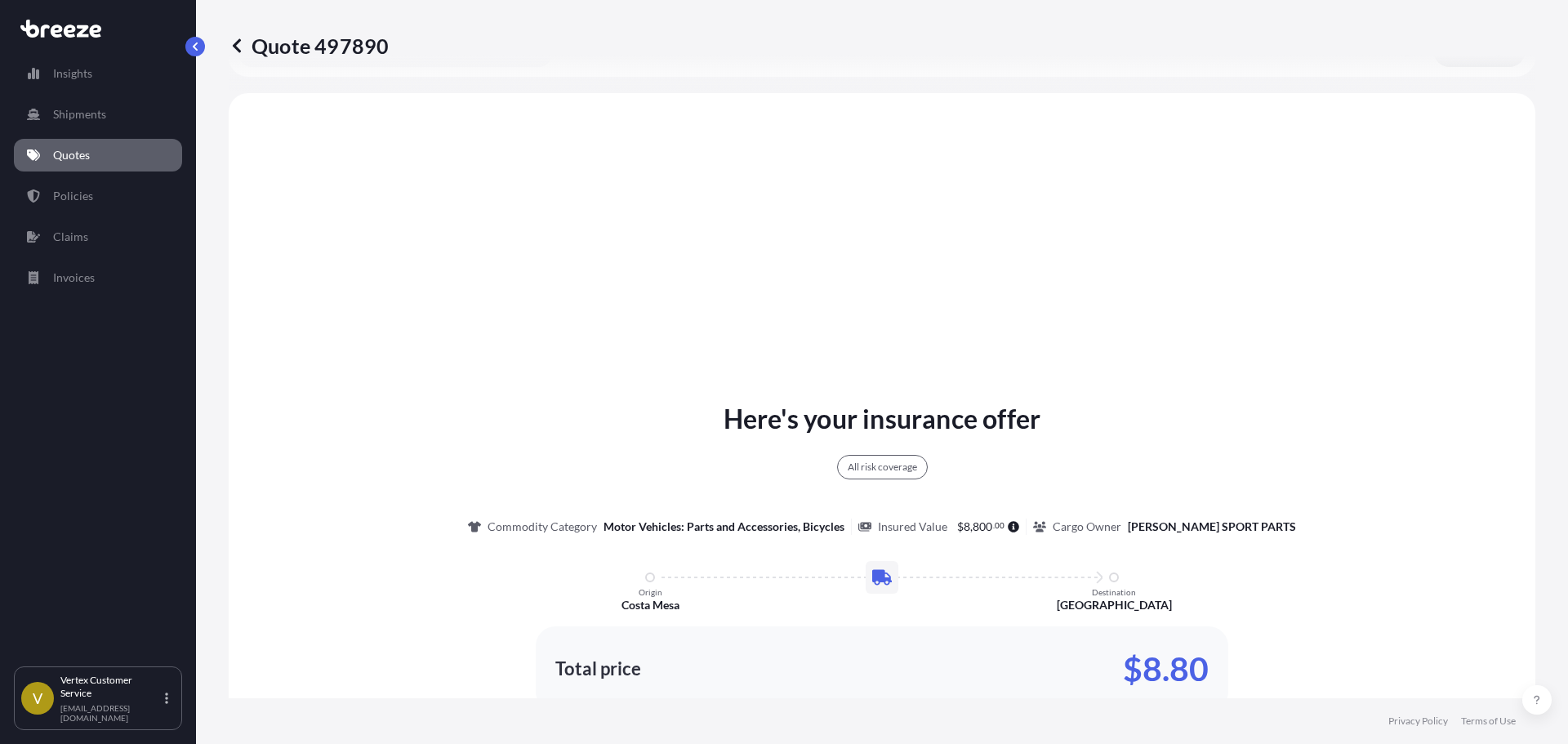
scroll to position [593, 0]
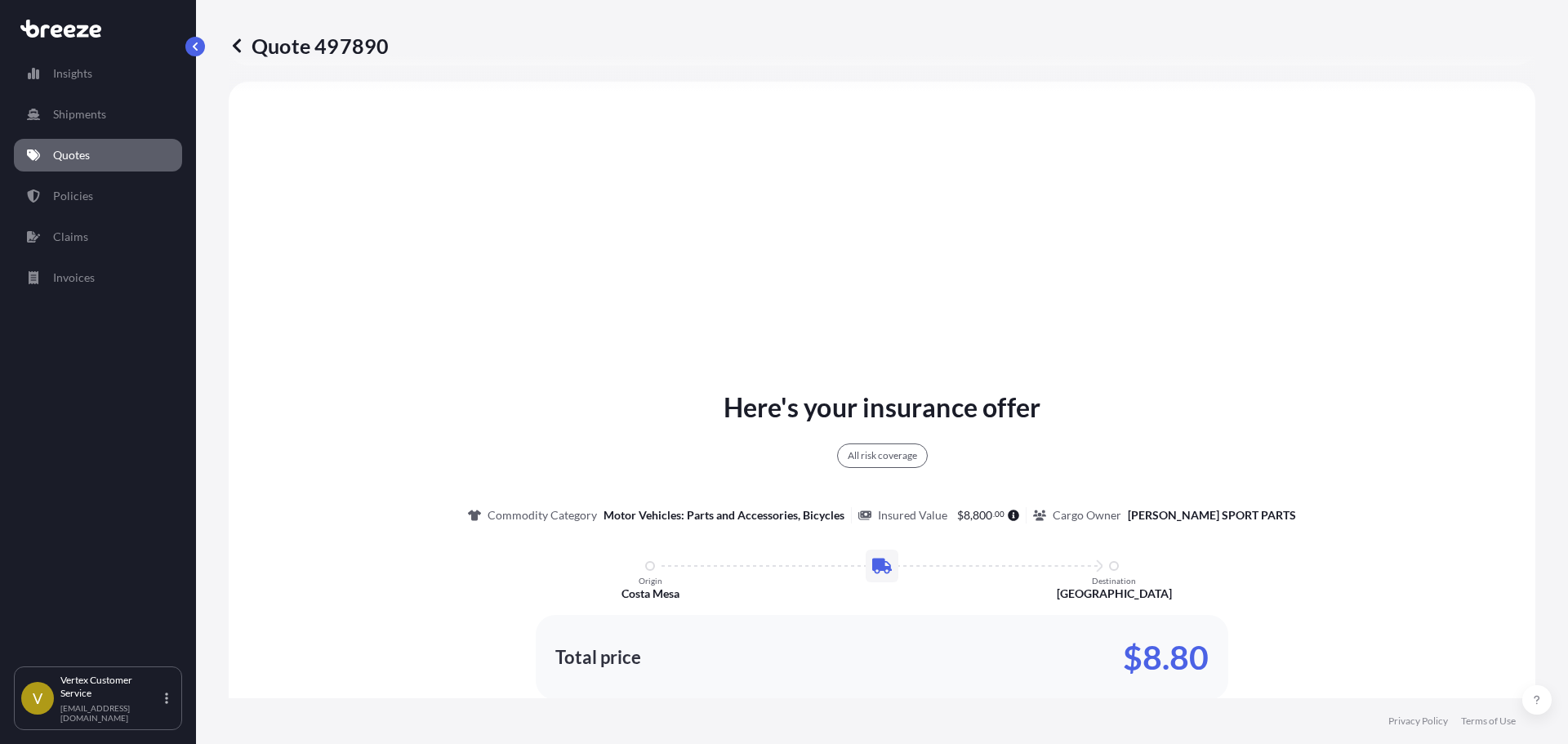
click at [357, 43] on p "Quote 497890" at bounding box center [309, 45] width 160 height 26
copy p "497890"
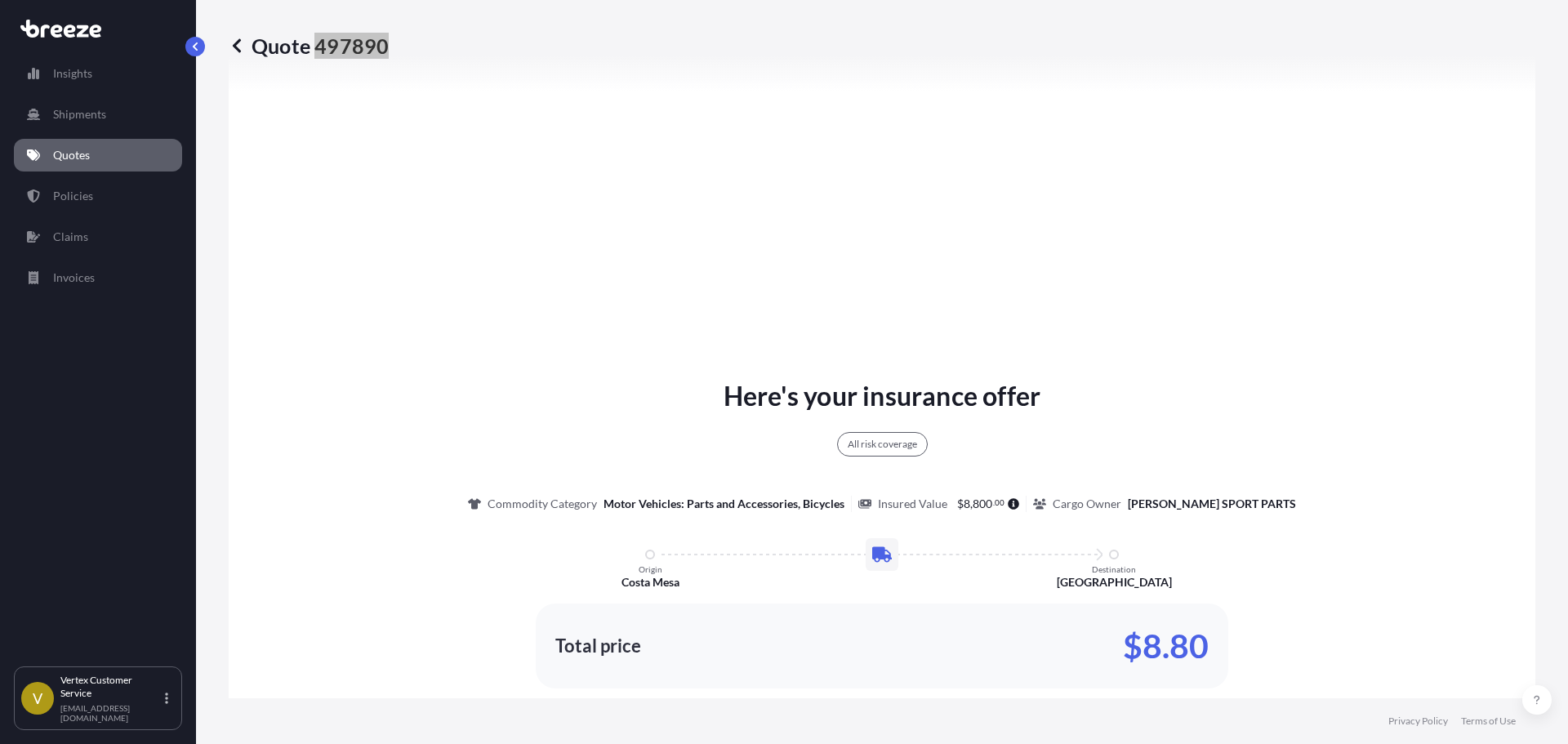
scroll to position [1022, 0]
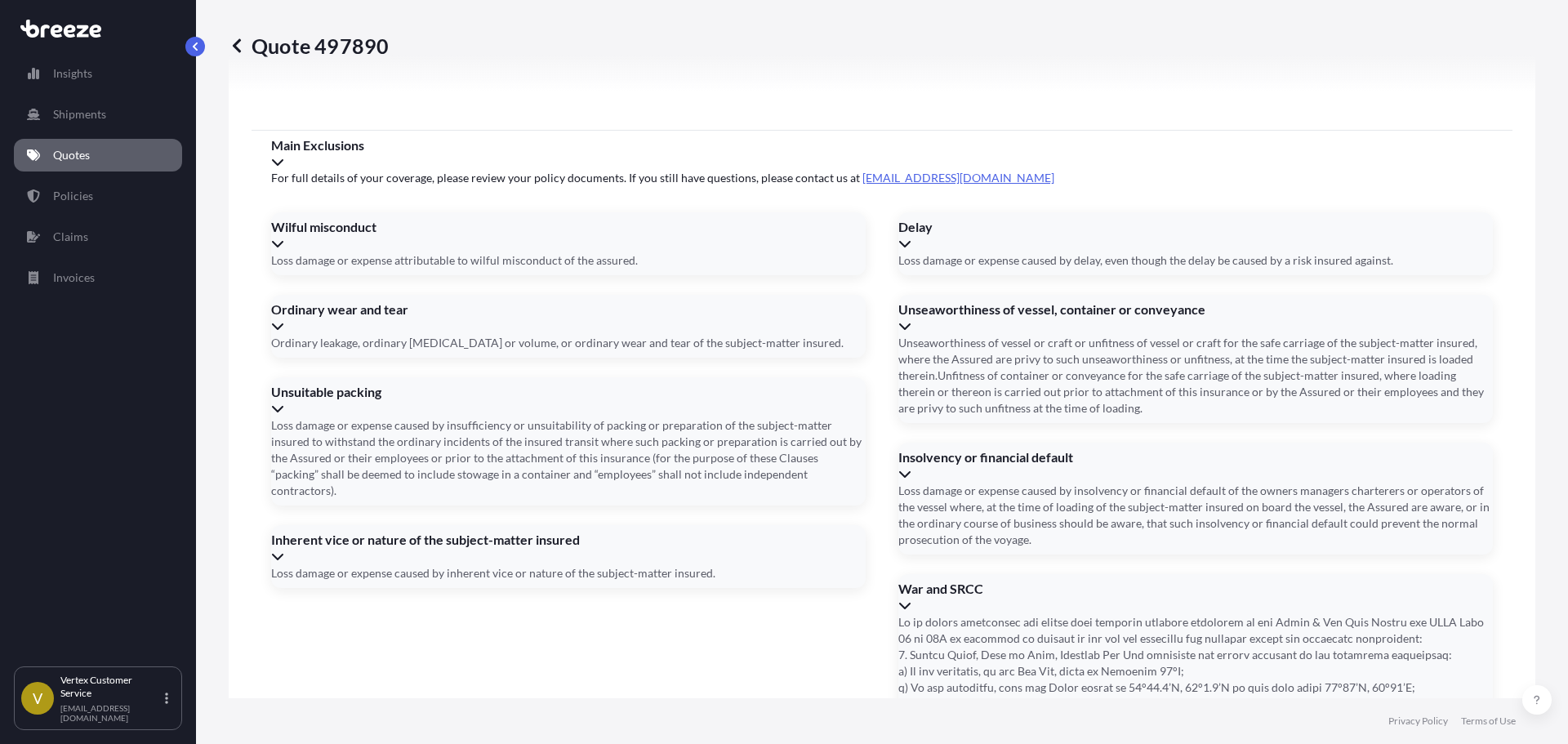
scroll to position [2092, 0]
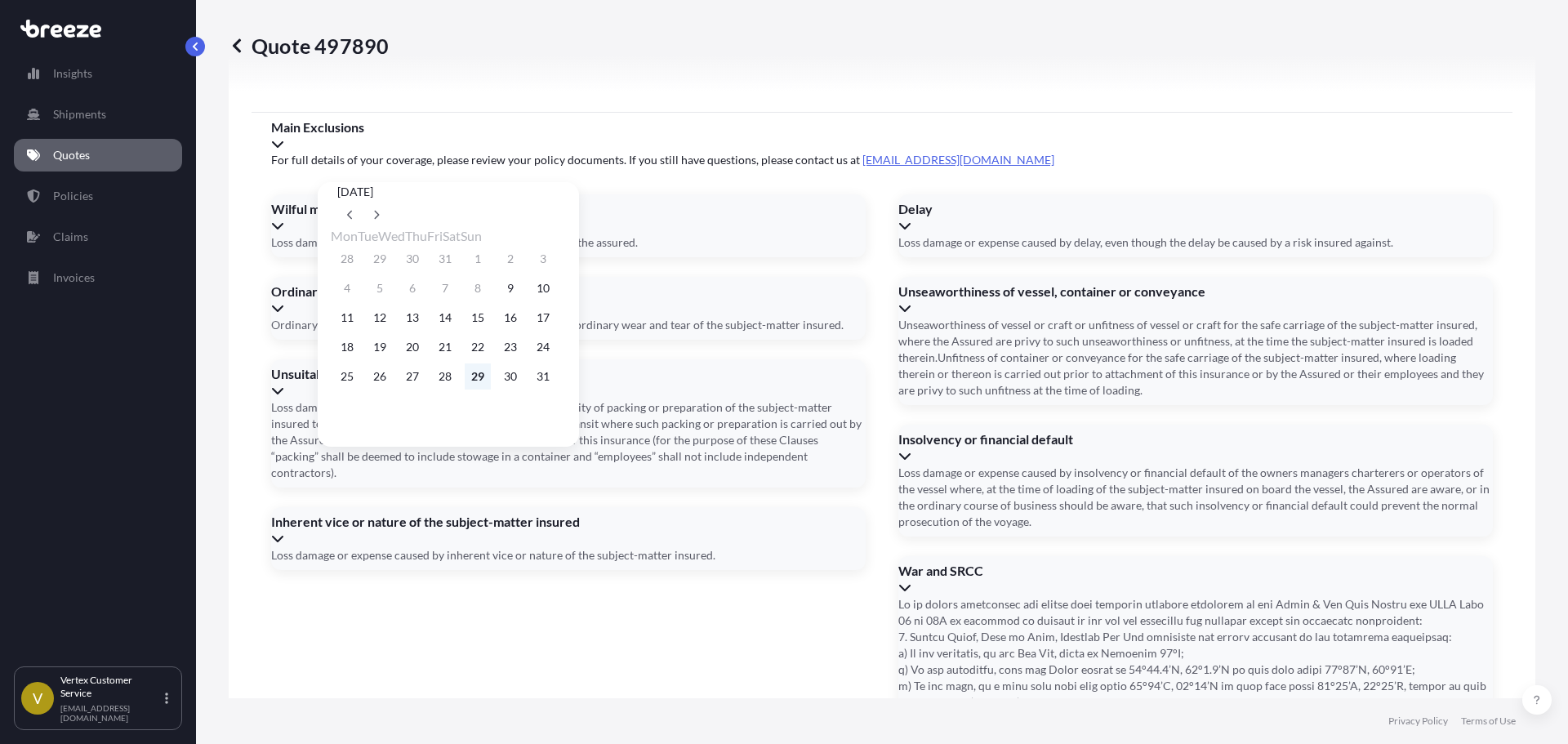
click at [491, 379] on button "29" at bounding box center [477, 376] width 26 height 26
type input "[DATE]"
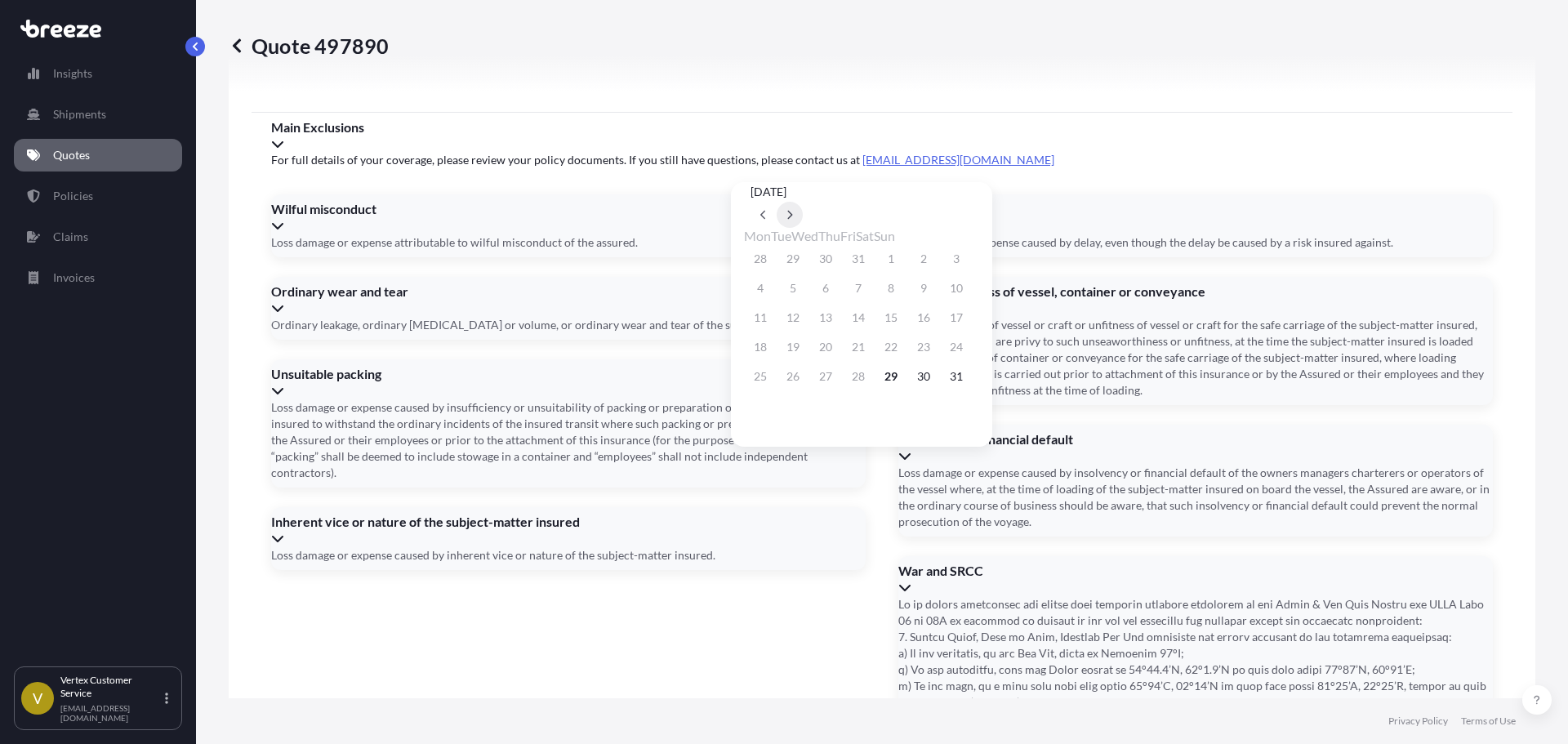
drag, startPoint x: 997, startPoint y: 186, endPoint x: 990, endPoint y: 193, distance: 9.9
click at [803, 202] on button at bounding box center [789, 214] width 26 height 26
click at [788, 261] on button "2" at bounding box center [793, 258] width 26 height 26
type input "[DATE]"
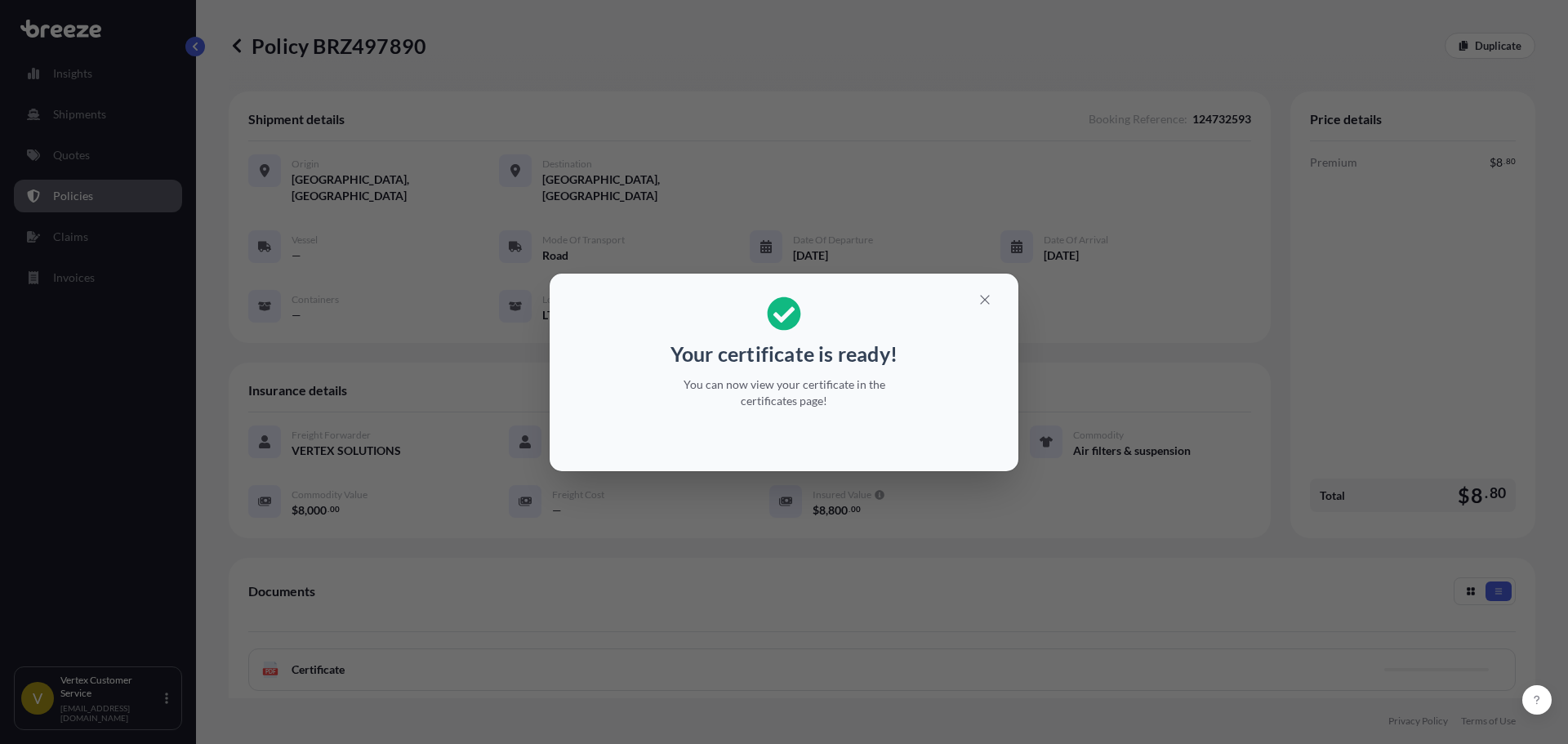
drag, startPoint x: 681, startPoint y: 292, endPoint x: 763, endPoint y: 296, distance: 82.1
click at [681, 292] on div "Your certificate is ready! You can now view your certificate in the certificate…" at bounding box center [784, 352] width 251 height 132
click at [999, 293] on button "button" at bounding box center [985, 299] width 41 height 26
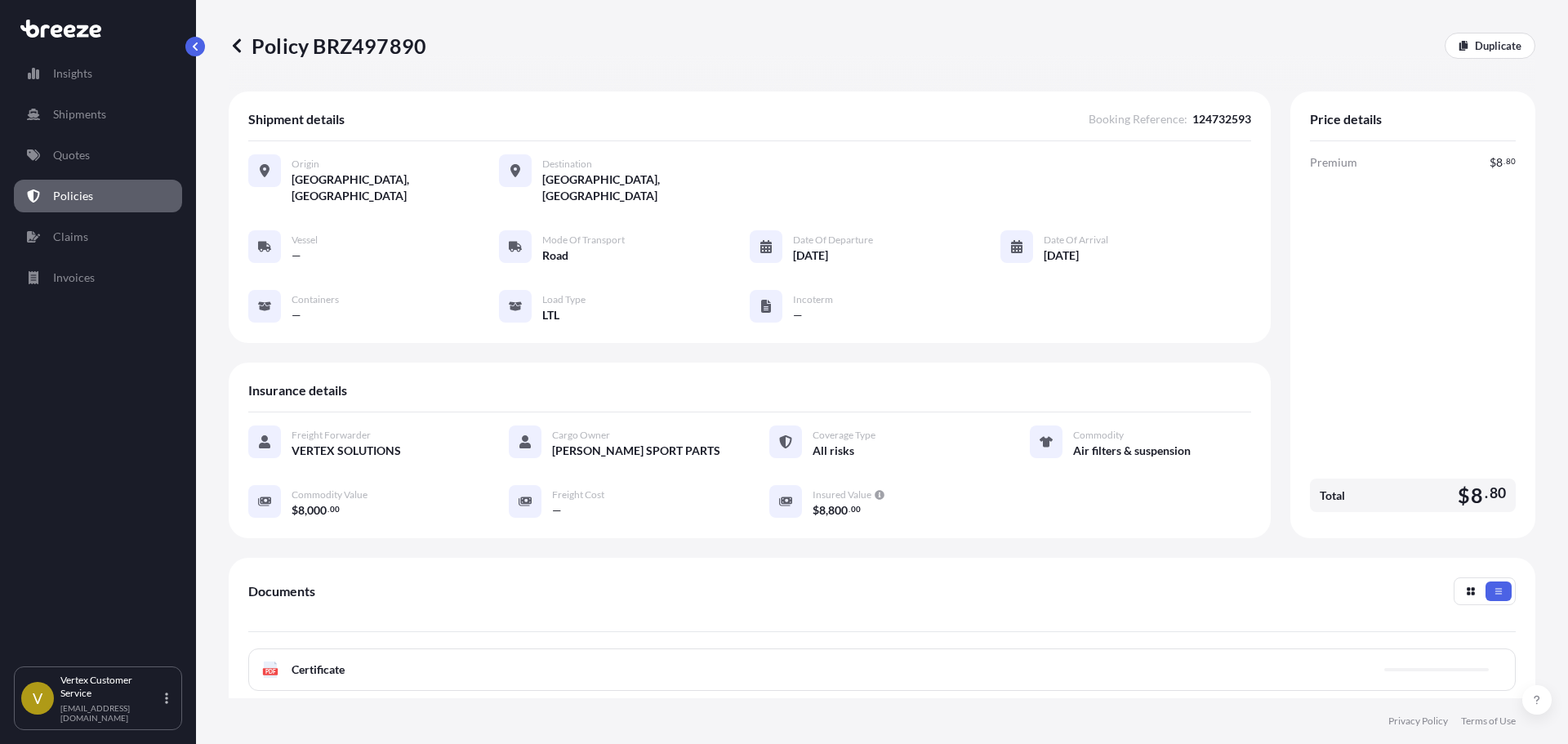
click at [386, 56] on p "Policy BRZ497890" at bounding box center [327, 45] width 197 height 26
copy p "BRZ497890"
